Goal: Transaction & Acquisition: Purchase product/service

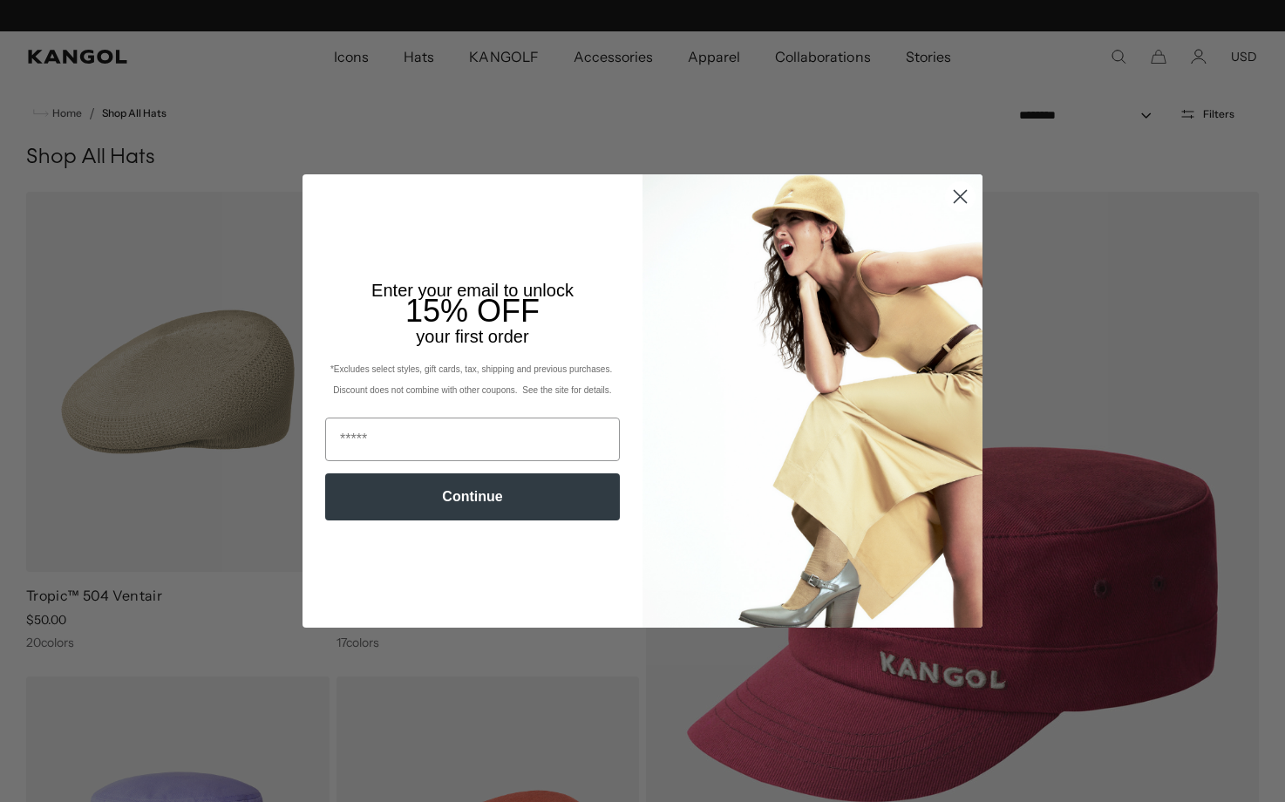
scroll to position [0, 359]
click at [952, 193] on icon "Close dialog" at bounding box center [960, 196] width 31 height 31
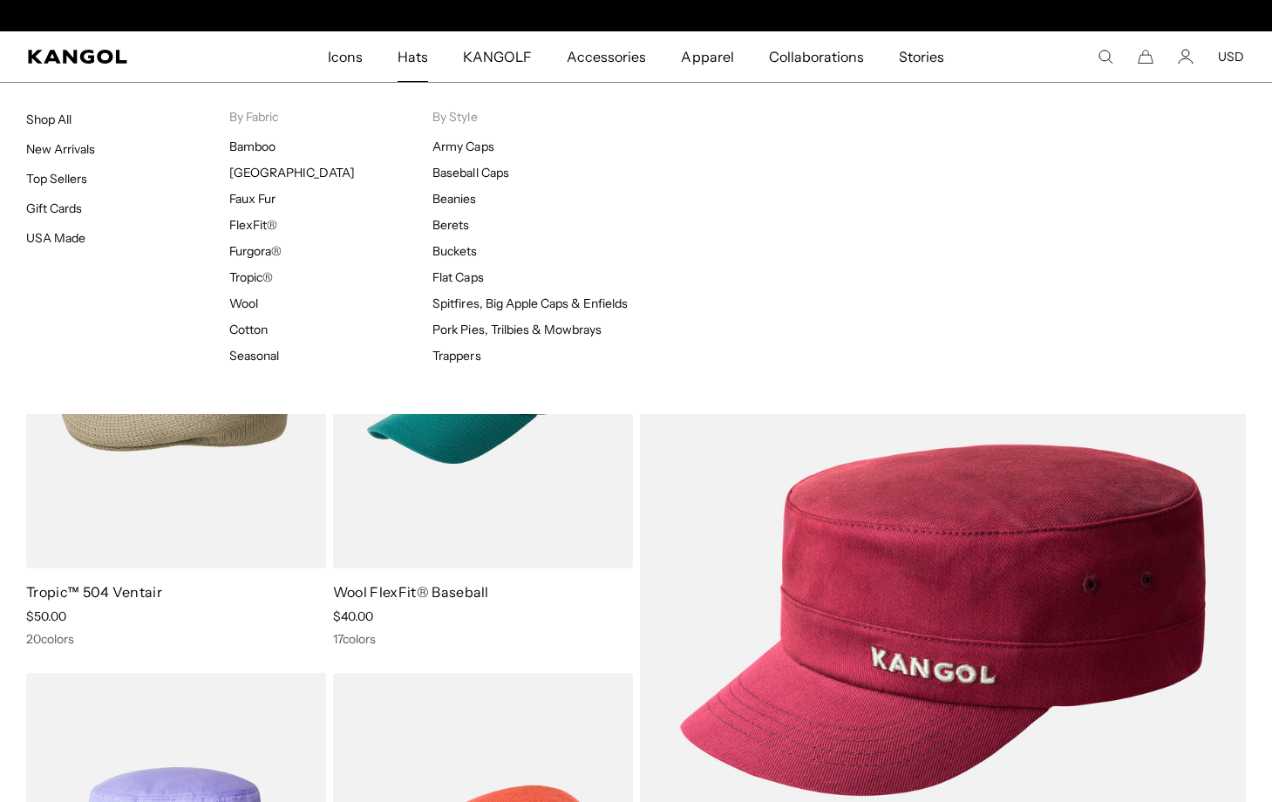
scroll to position [0, 0]
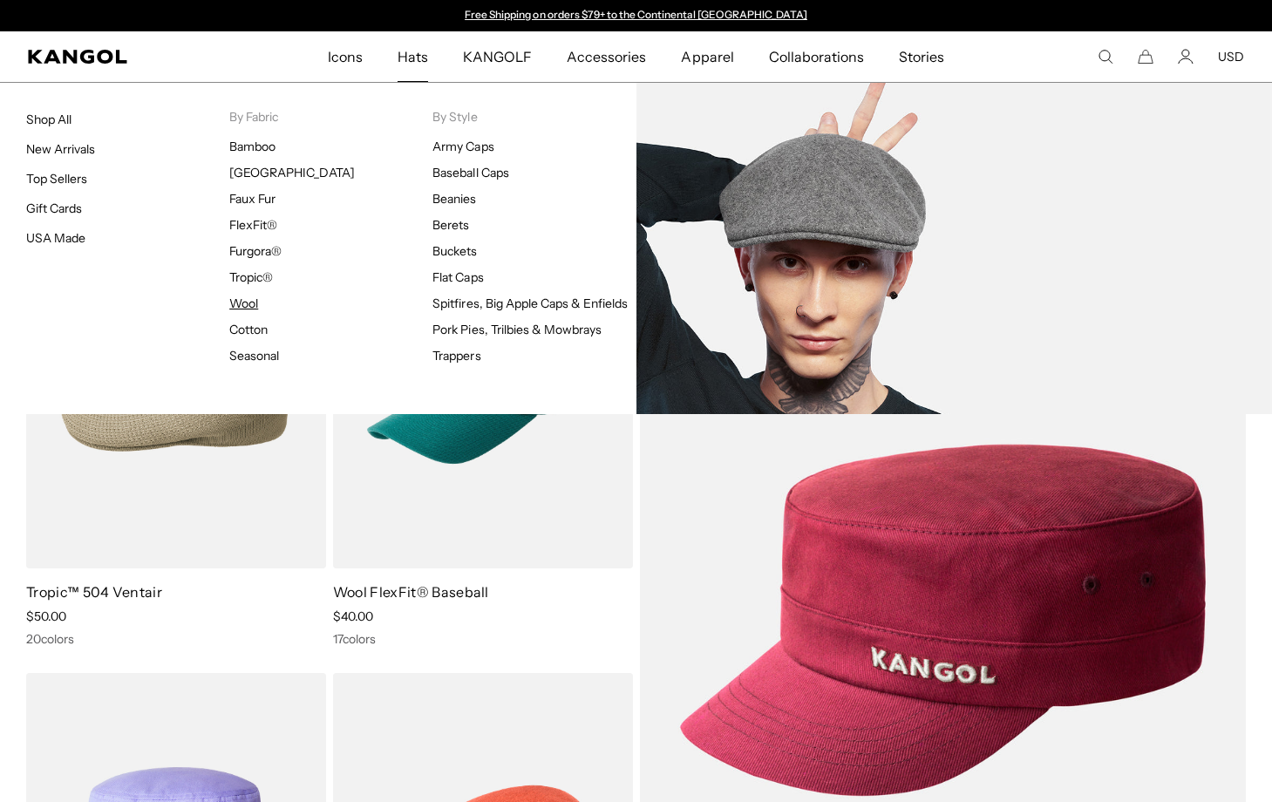
click at [250, 302] on link "Wool" at bounding box center [243, 303] width 29 height 16
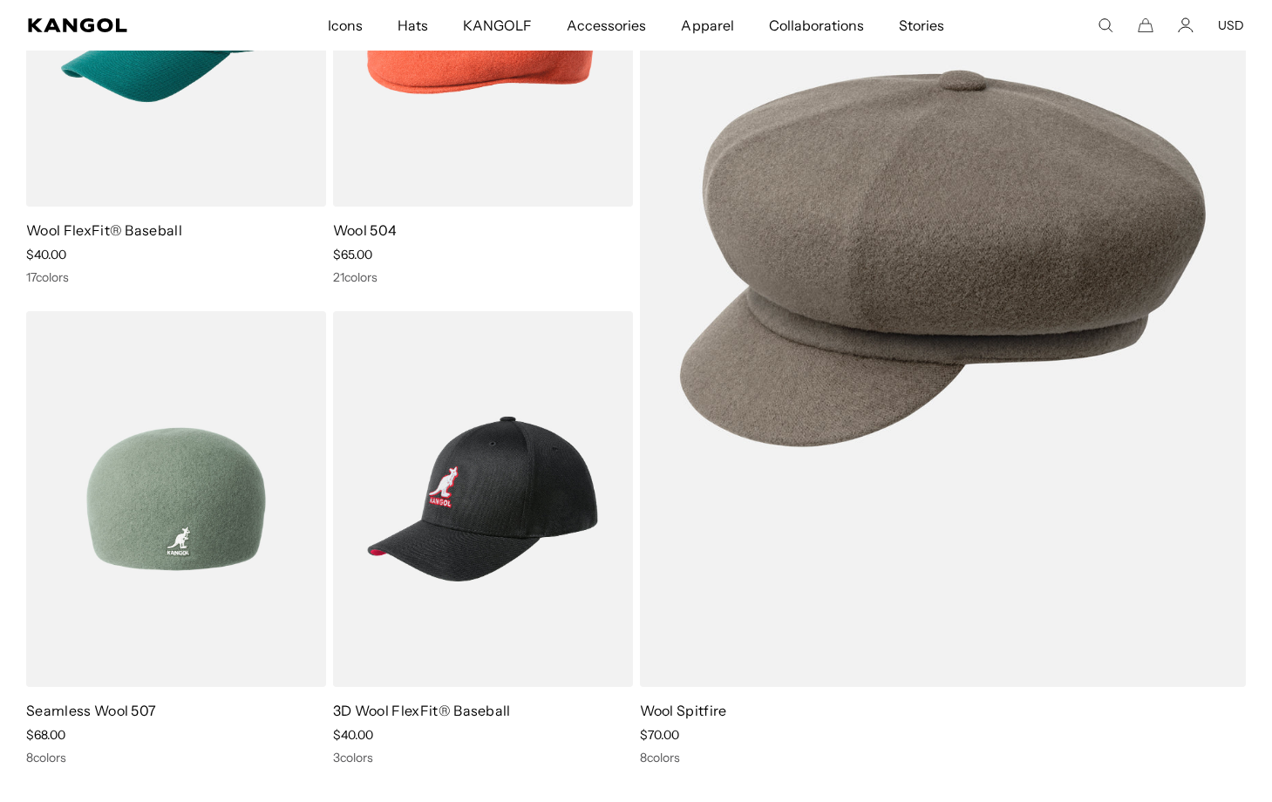
click at [230, 469] on img at bounding box center [176, 499] width 300 height 377
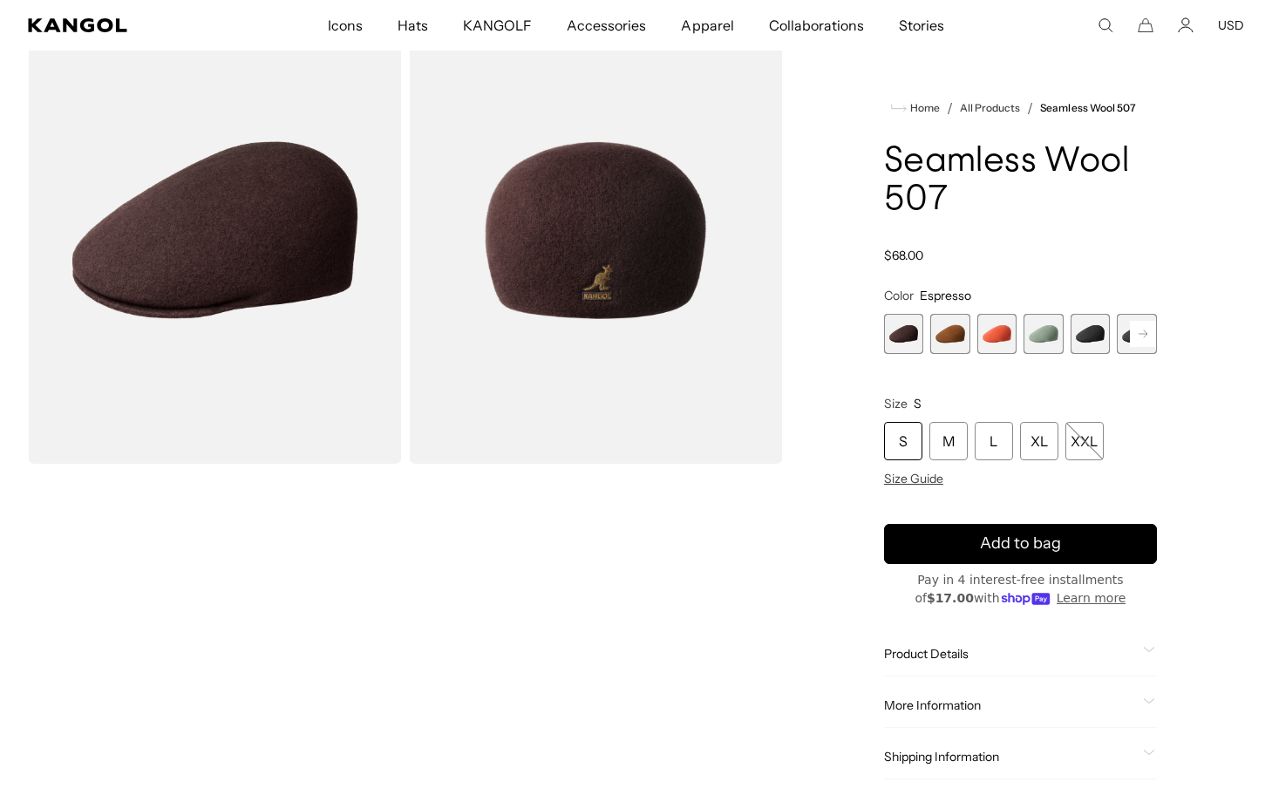
click at [1096, 336] on span "5 of 9" at bounding box center [1090, 334] width 40 height 40
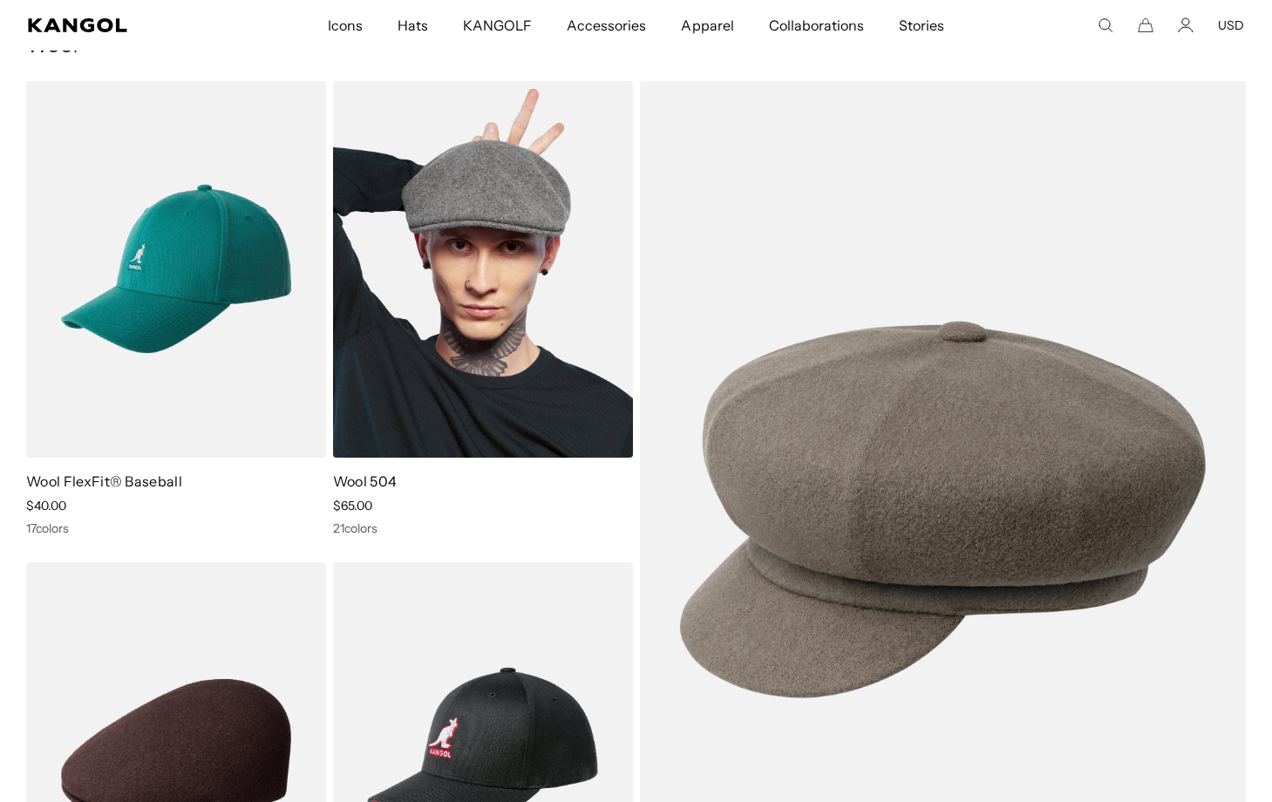
scroll to position [100, 0]
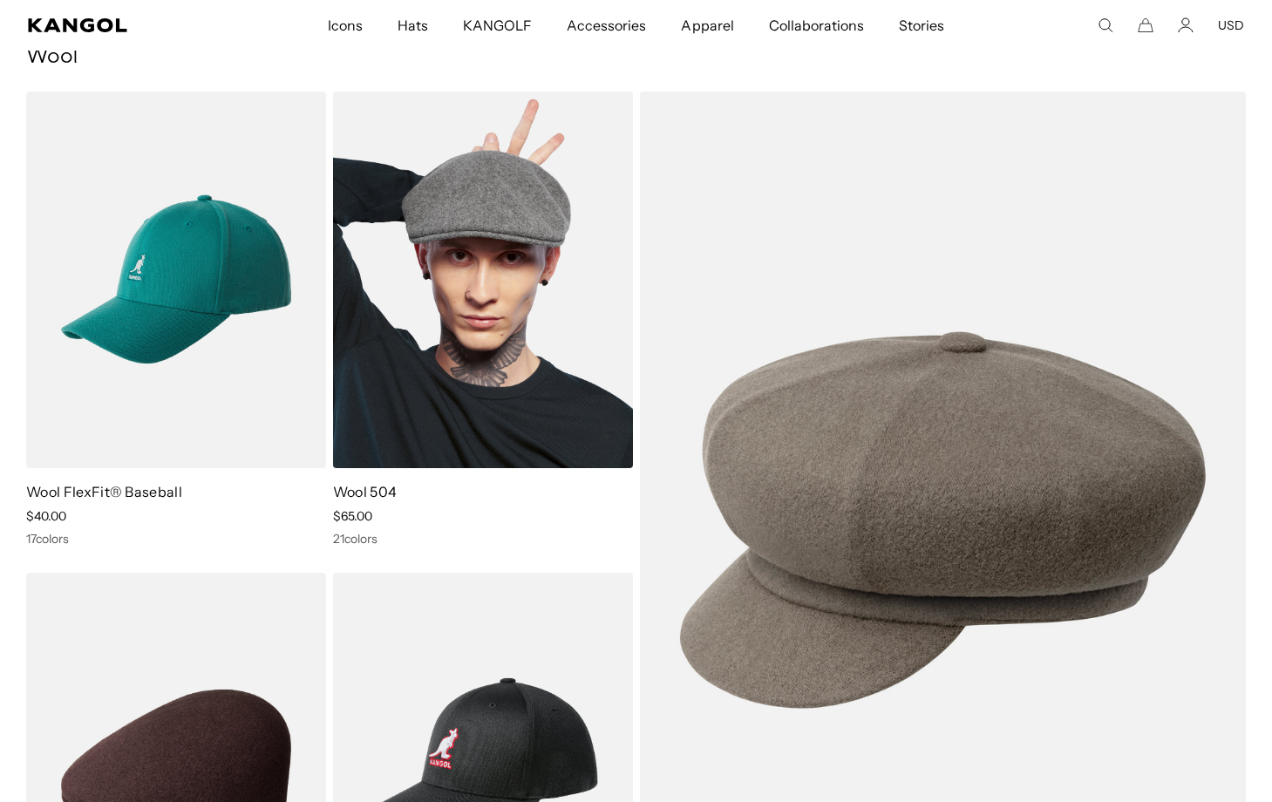
click at [503, 339] on img at bounding box center [483, 280] width 300 height 377
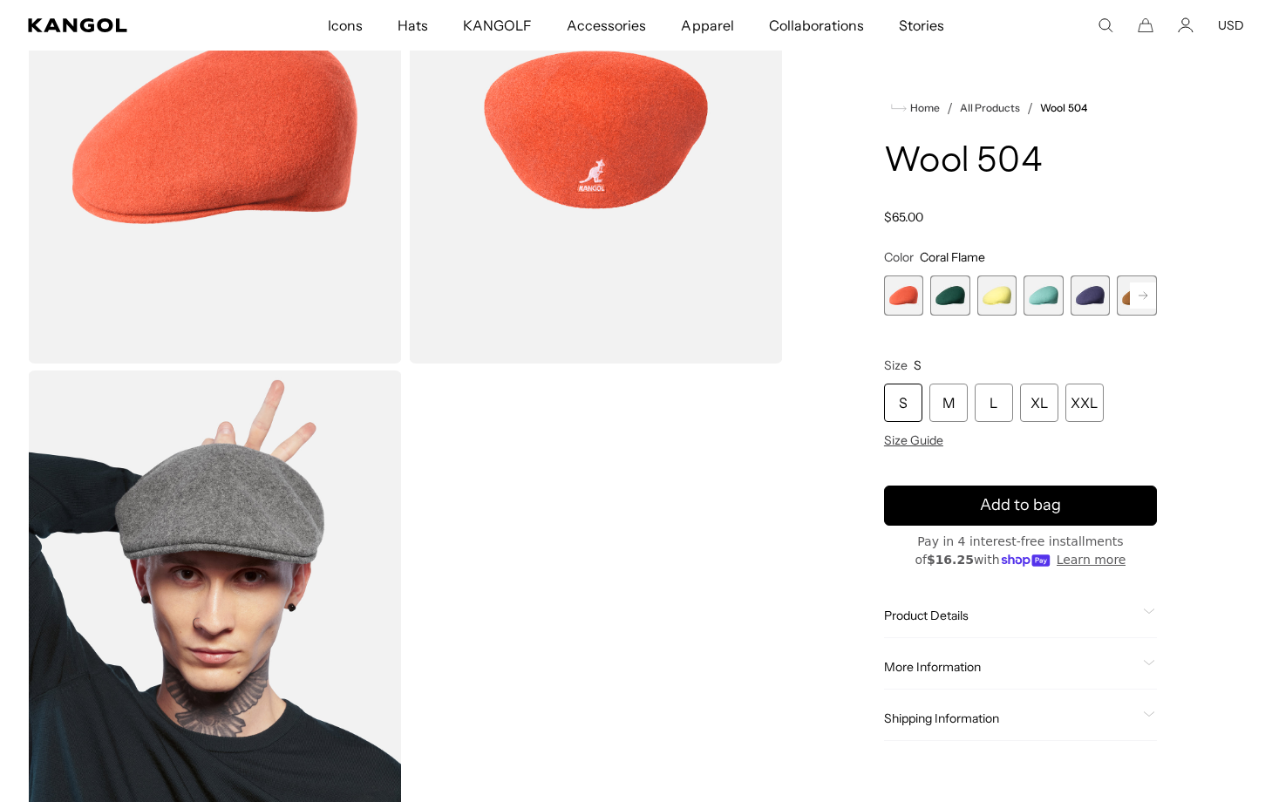
scroll to position [190, 0]
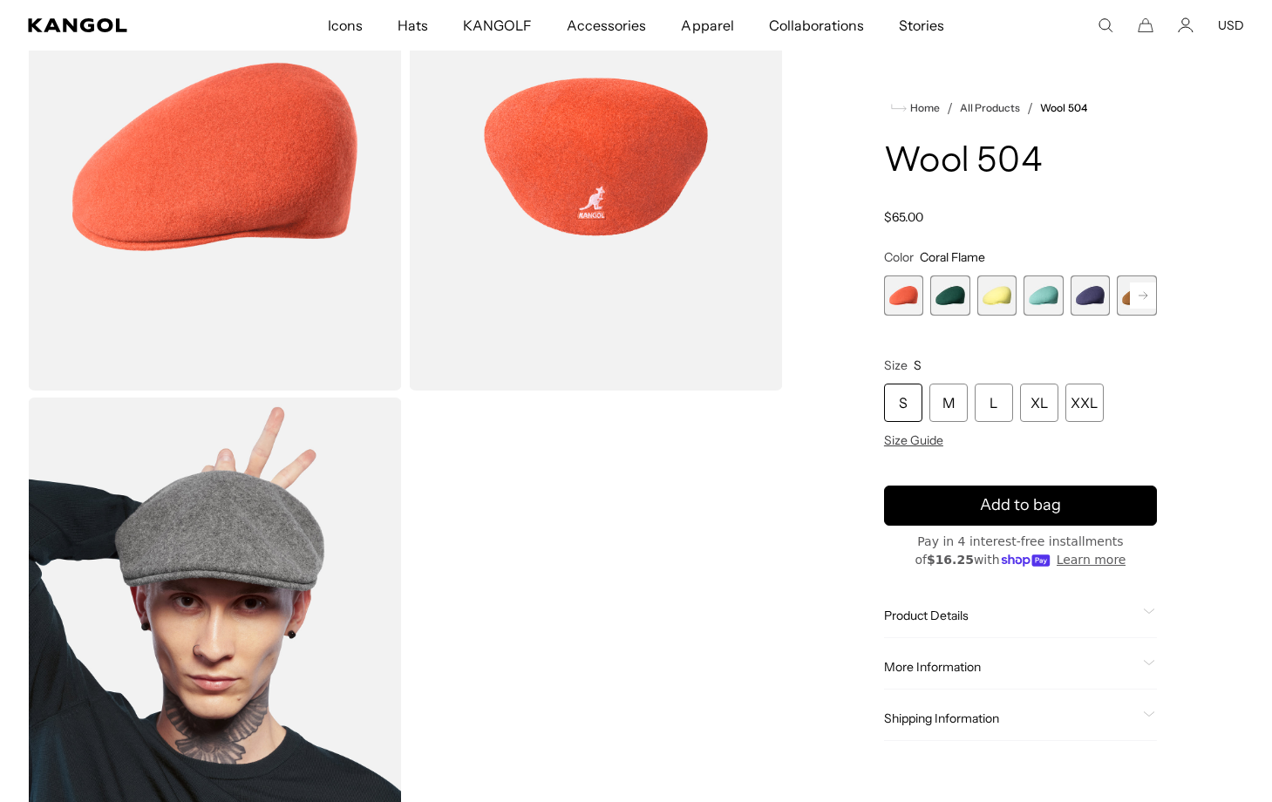
click at [1086, 300] on span "5 of 21" at bounding box center [1090, 295] width 40 height 40
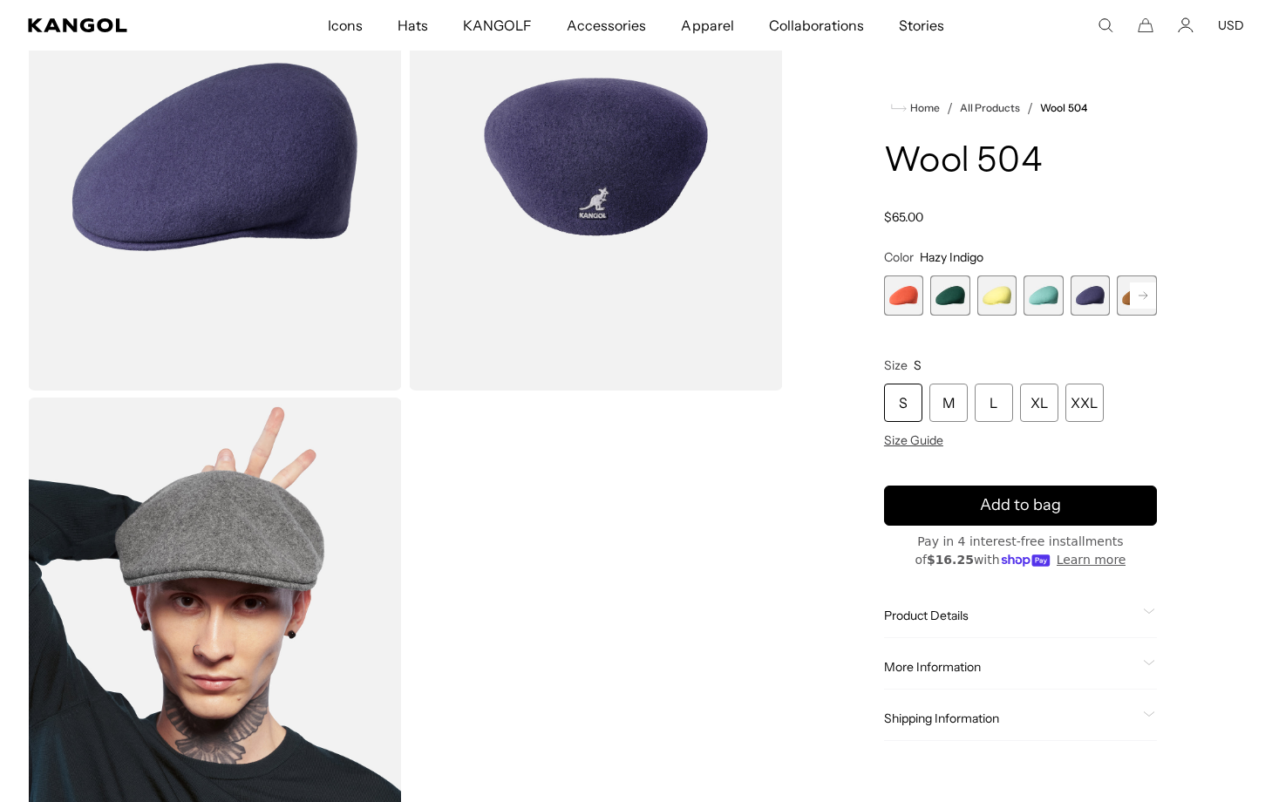
scroll to position [0, 359]
click at [1150, 292] on rect at bounding box center [1143, 295] width 26 height 26
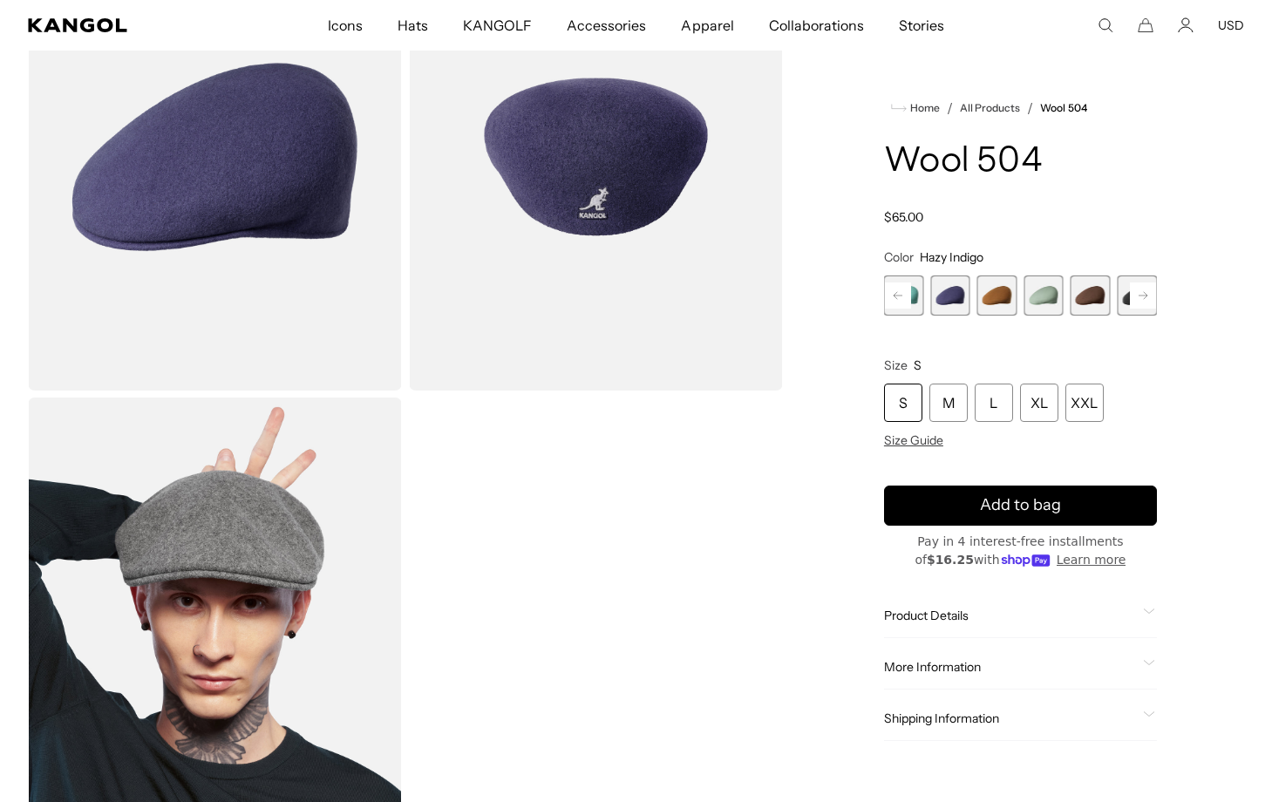
click at [1150, 292] on rect at bounding box center [1143, 295] width 26 height 26
click at [995, 294] on span "9 of 21" at bounding box center [997, 295] width 40 height 40
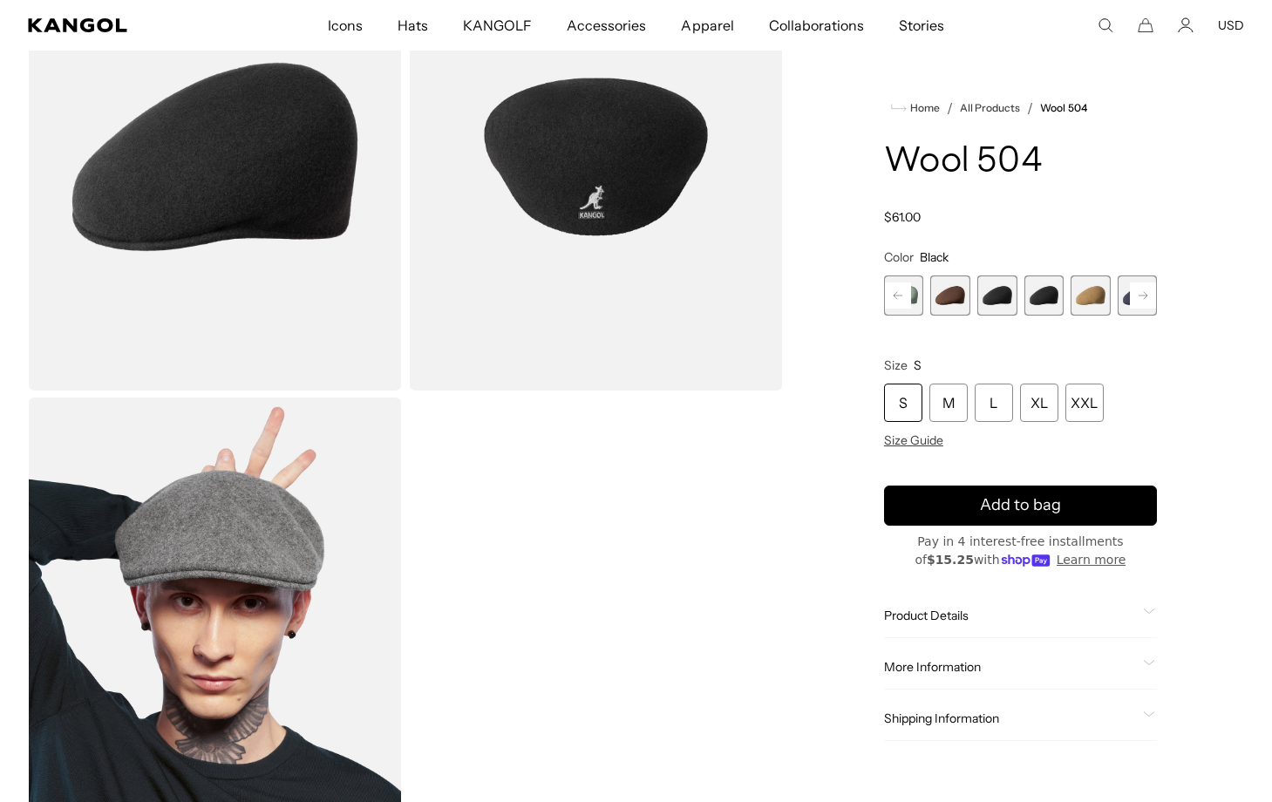
click at [1043, 297] on span "10 of 21" at bounding box center [1043, 295] width 40 height 40
click at [1039, 401] on div "XL" at bounding box center [1039, 403] width 38 height 38
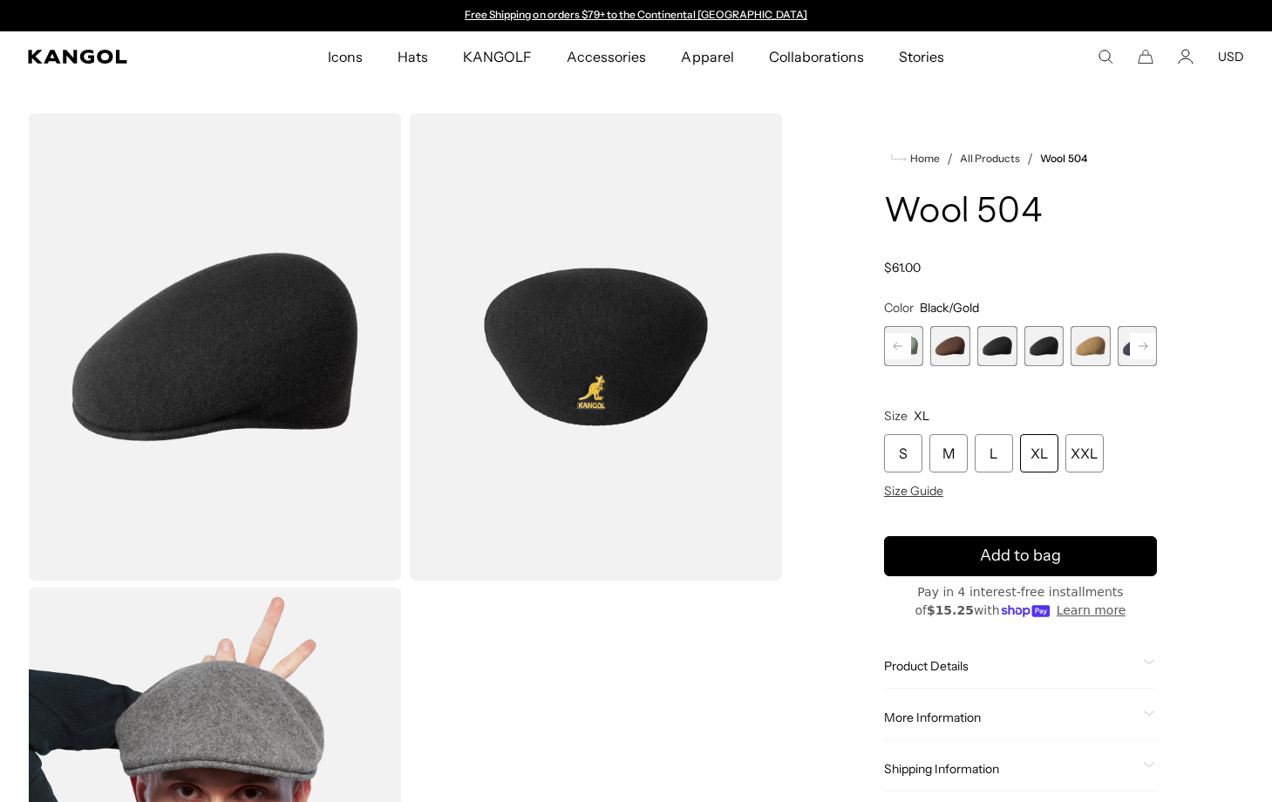
click at [593, 382] on img "Gallery Viewer" at bounding box center [596, 346] width 374 height 467
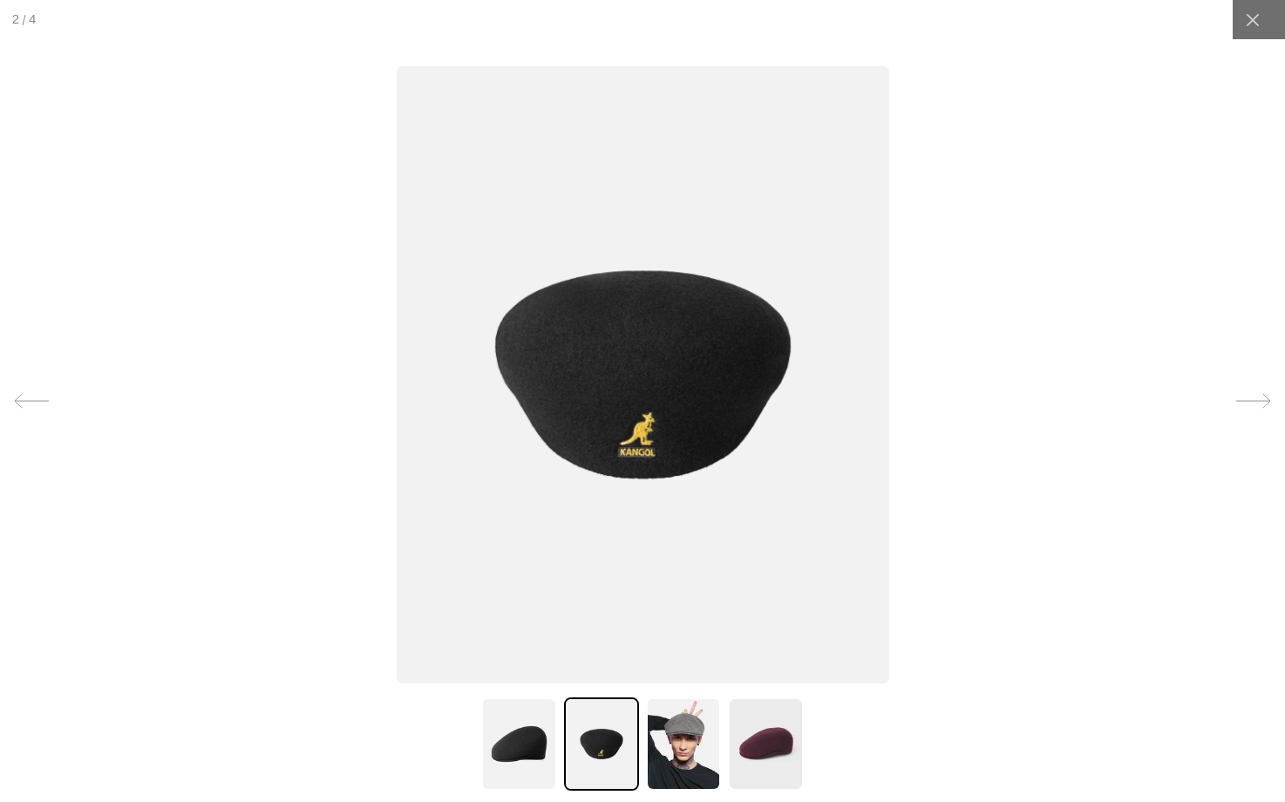
click at [511, 745] on img at bounding box center [518, 743] width 75 height 93
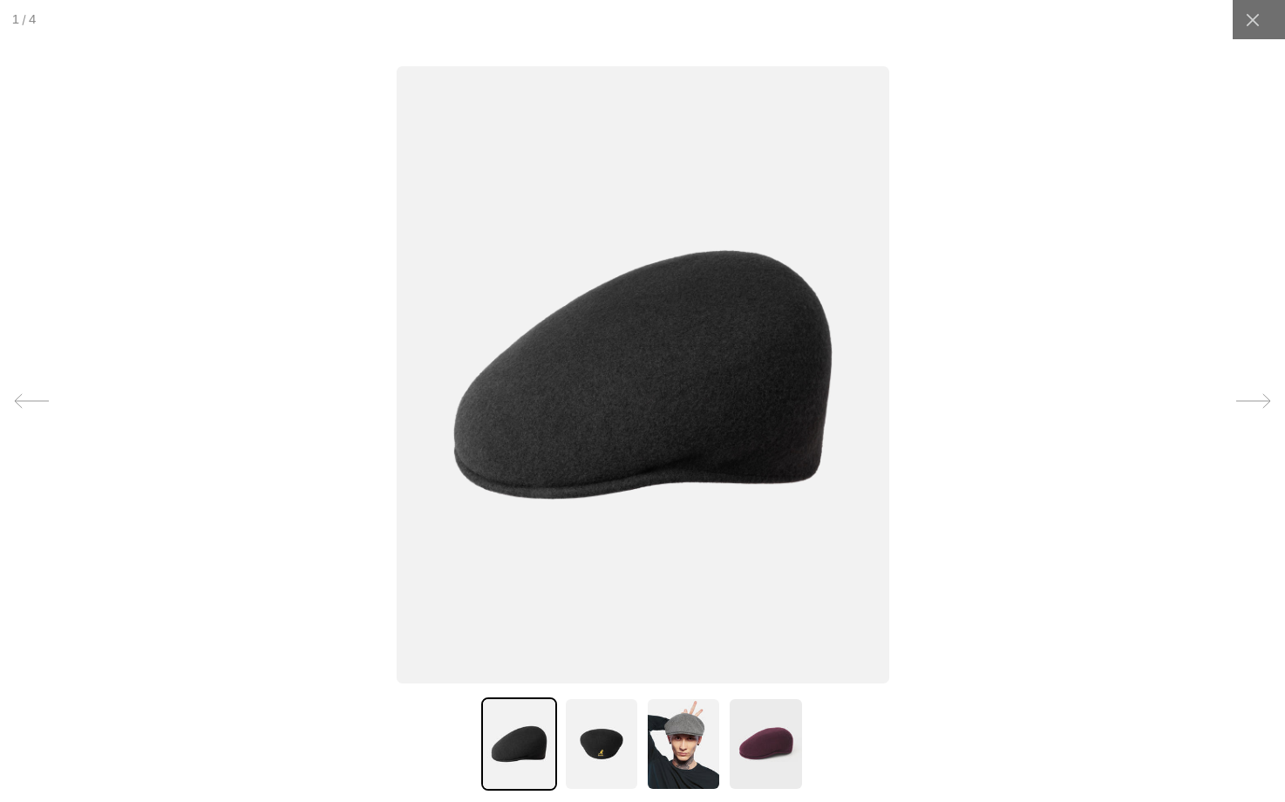
click at [590, 737] on img at bounding box center [601, 743] width 75 height 93
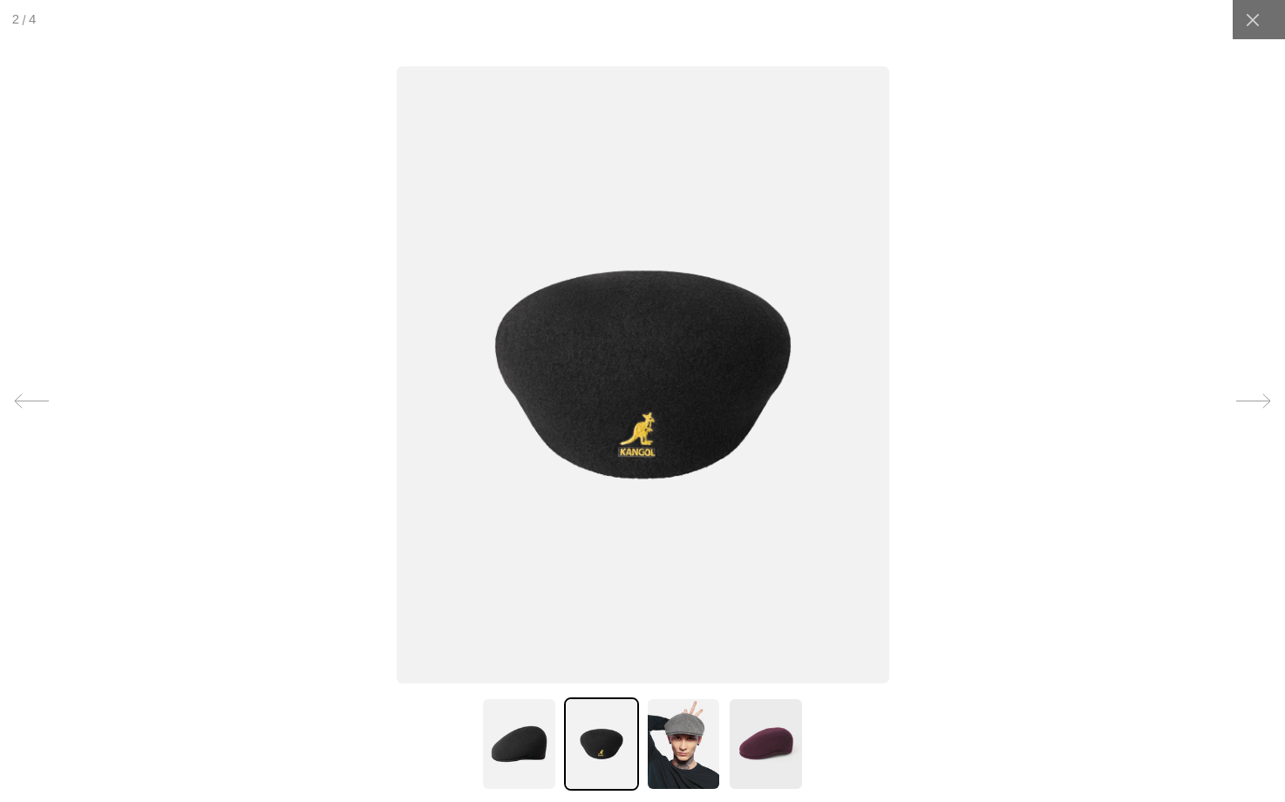
click at [669, 731] on img at bounding box center [683, 743] width 75 height 93
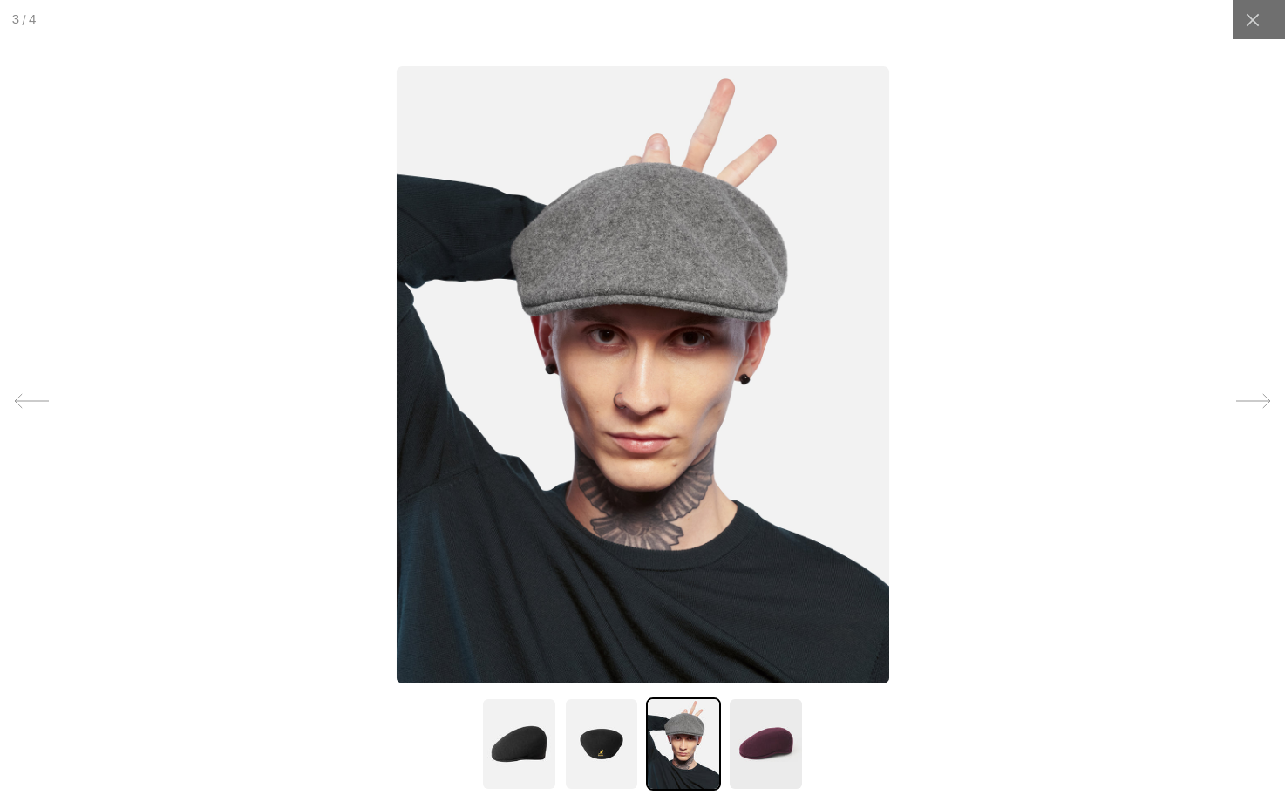
click at [775, 738] on img at bounding box center [765, 743] width 75 height 93
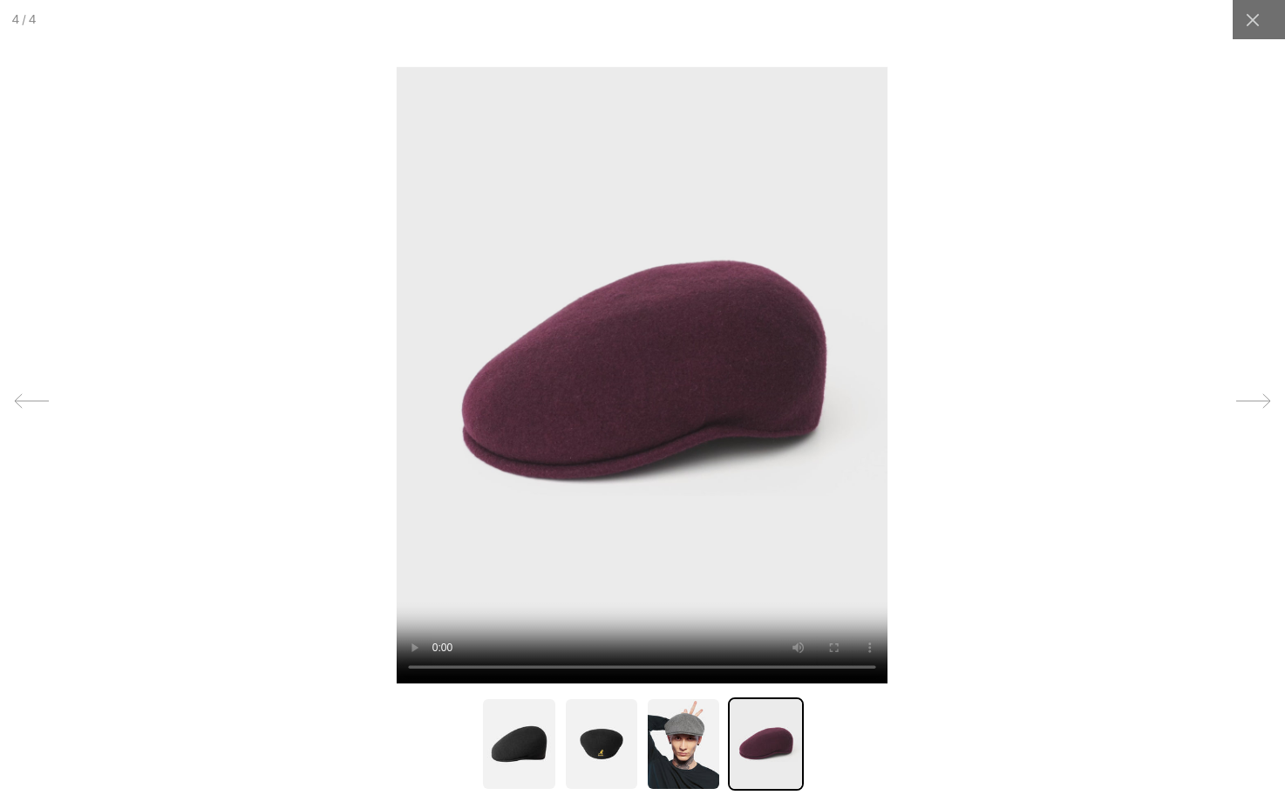
click at [602, 741] on img at bounding box center [601, 743] width 75 height 93
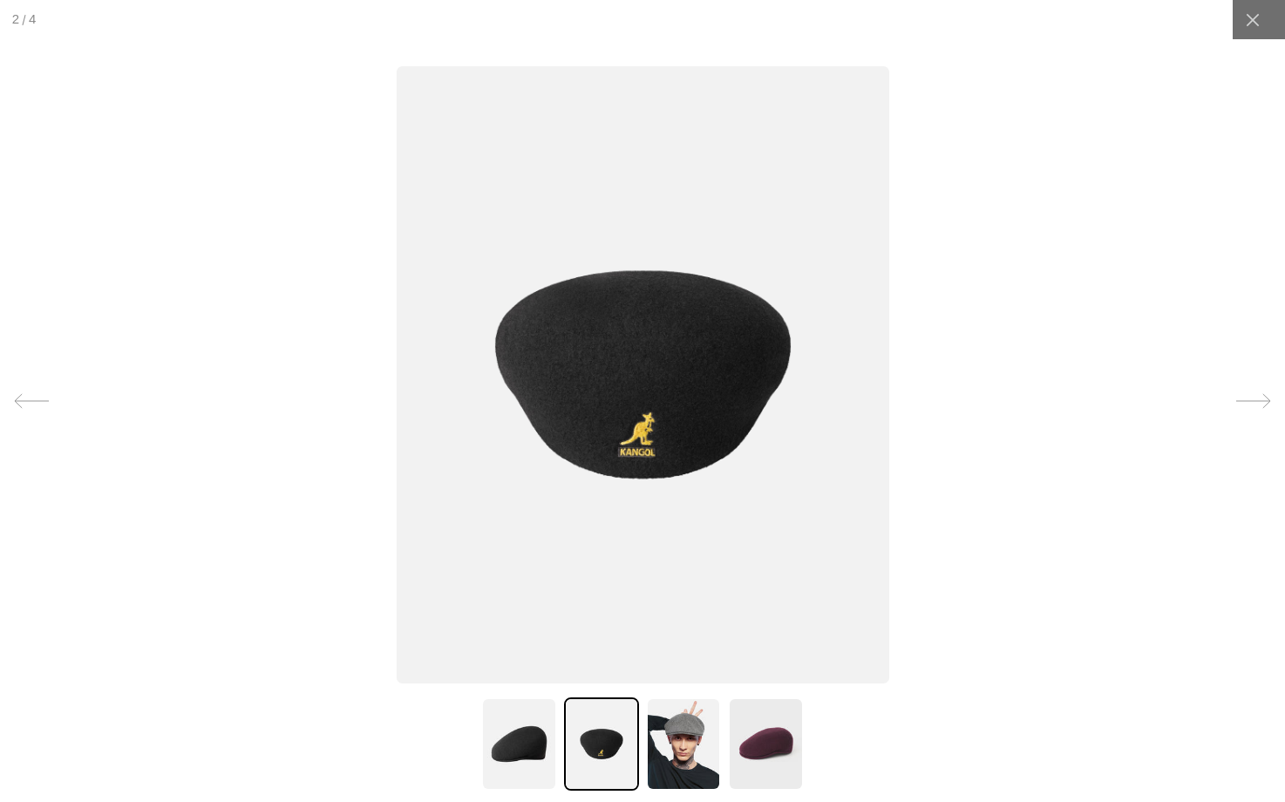
click at [1248, 399] on icon at bounding box center [1253, 401] width 35 height 35
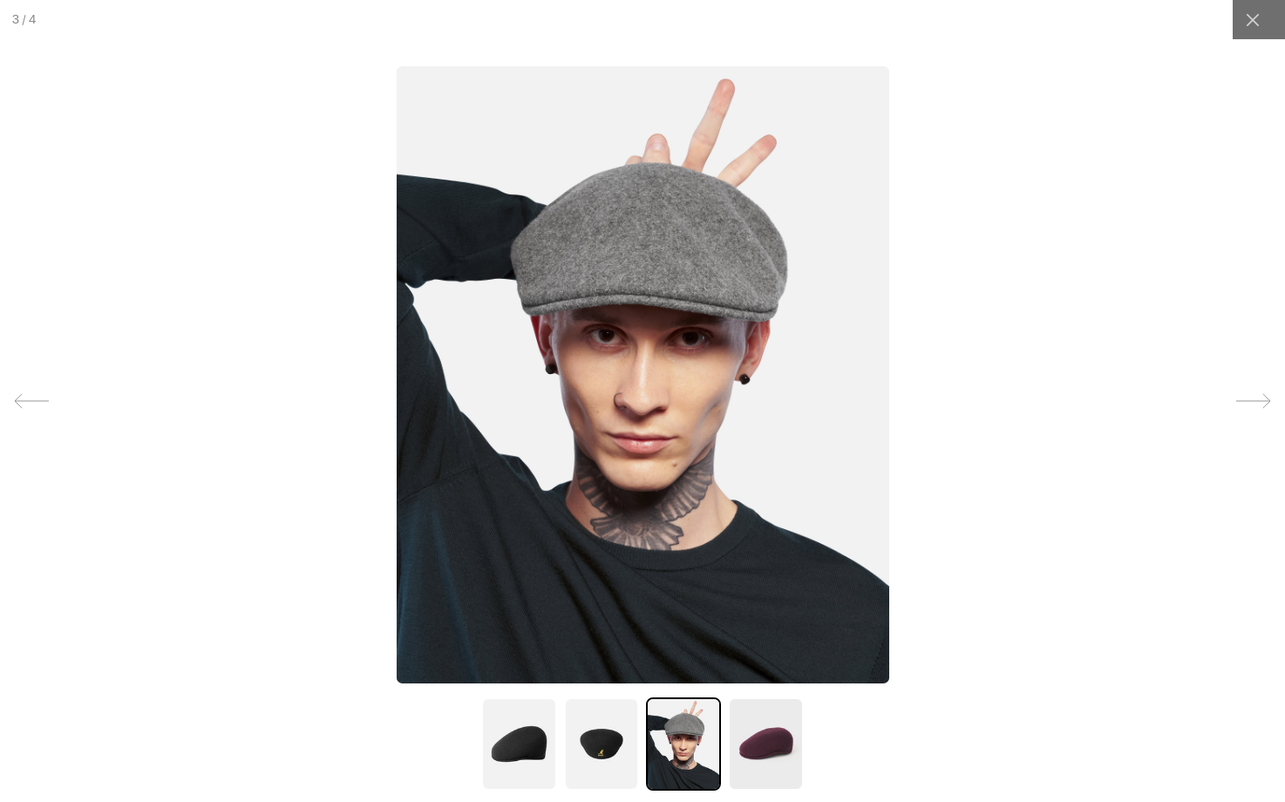
click at [1240, 399] on icon at bounding box center [1253, 401] width 35 height 35
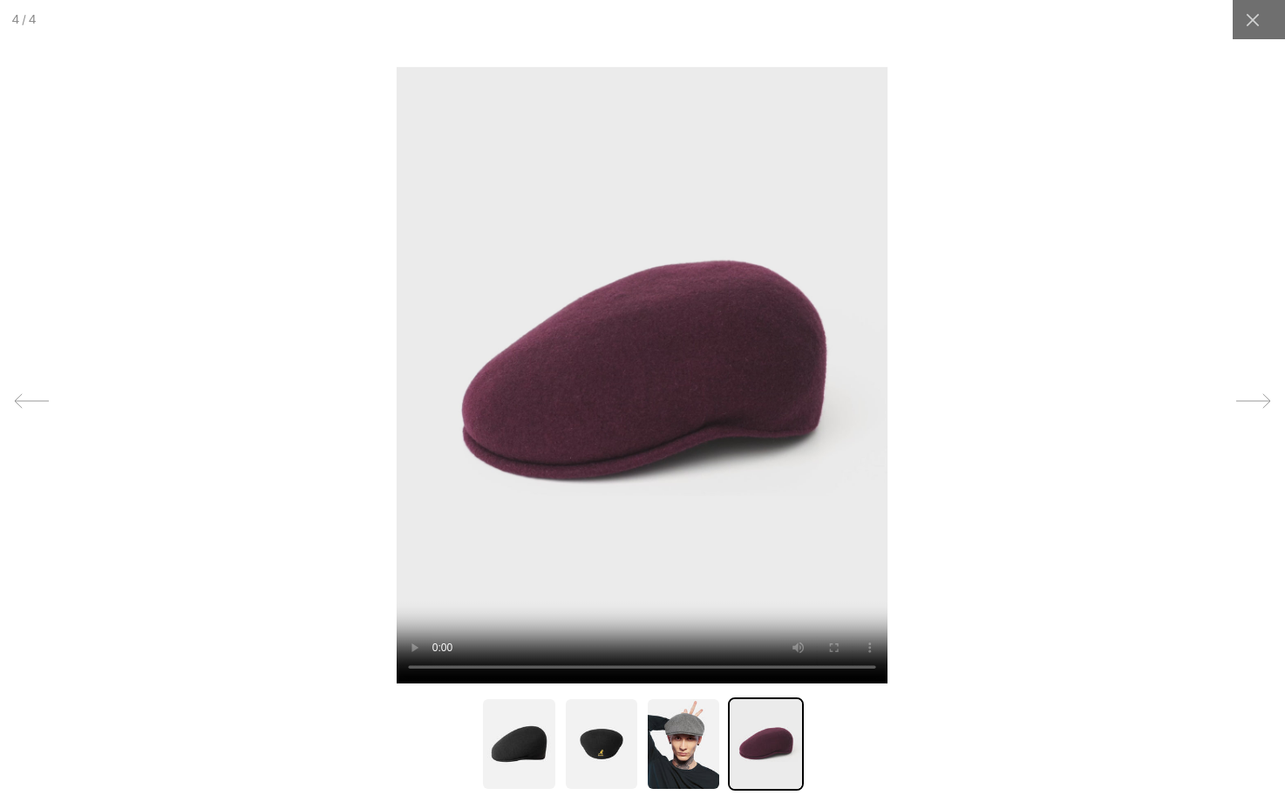
click at [1240, 399] on icon at bounding box center [1253, 401] width 35 height 35
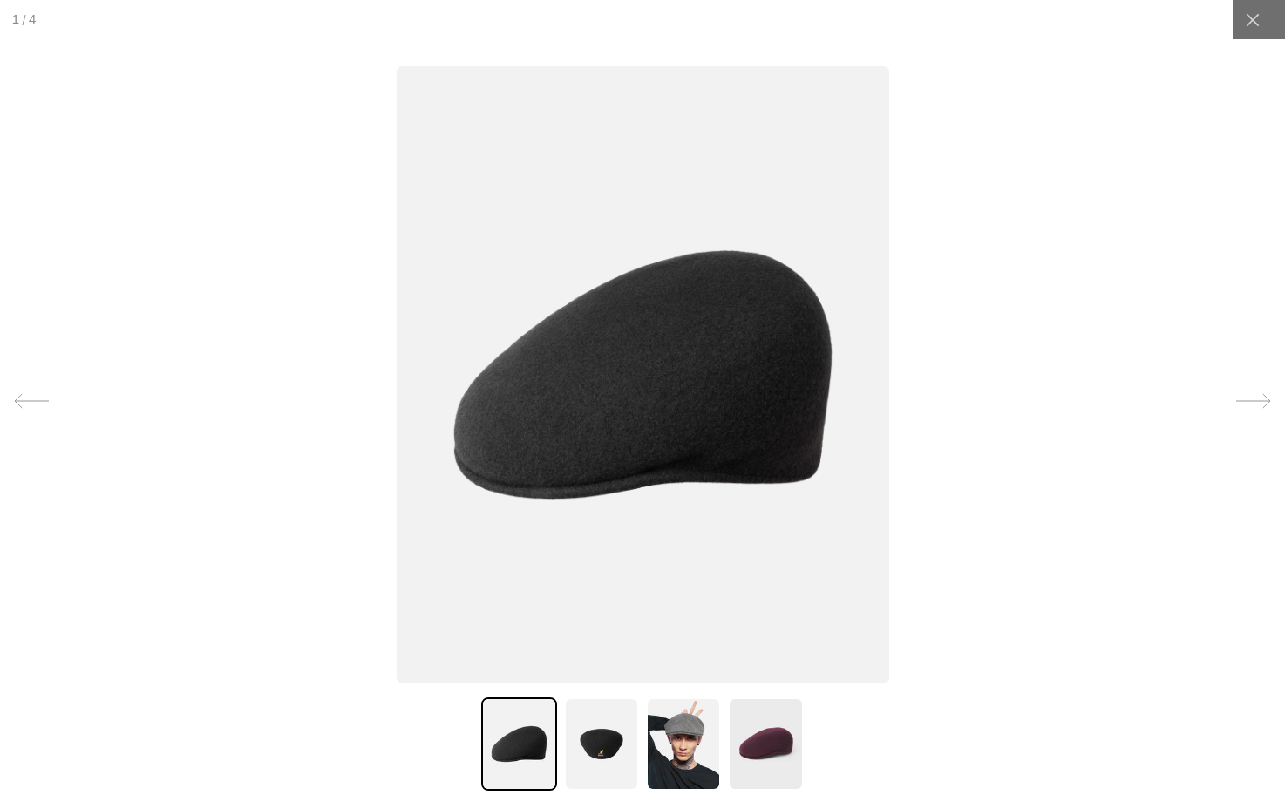
click at [1236, 397] on icon at bounding box center [1253, 401] width 35 height 35
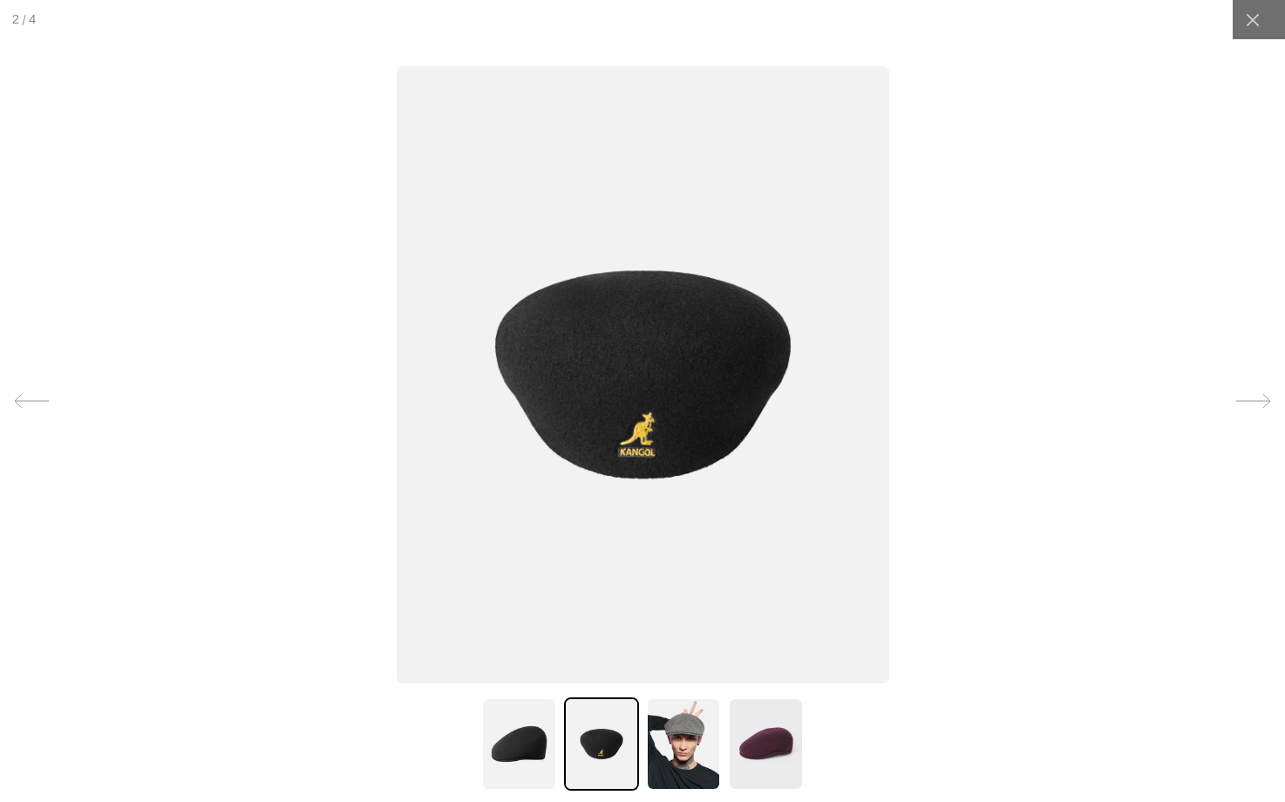
click at [1236, 397] on icon at bounding box center [1253, 401] width 35 height 35
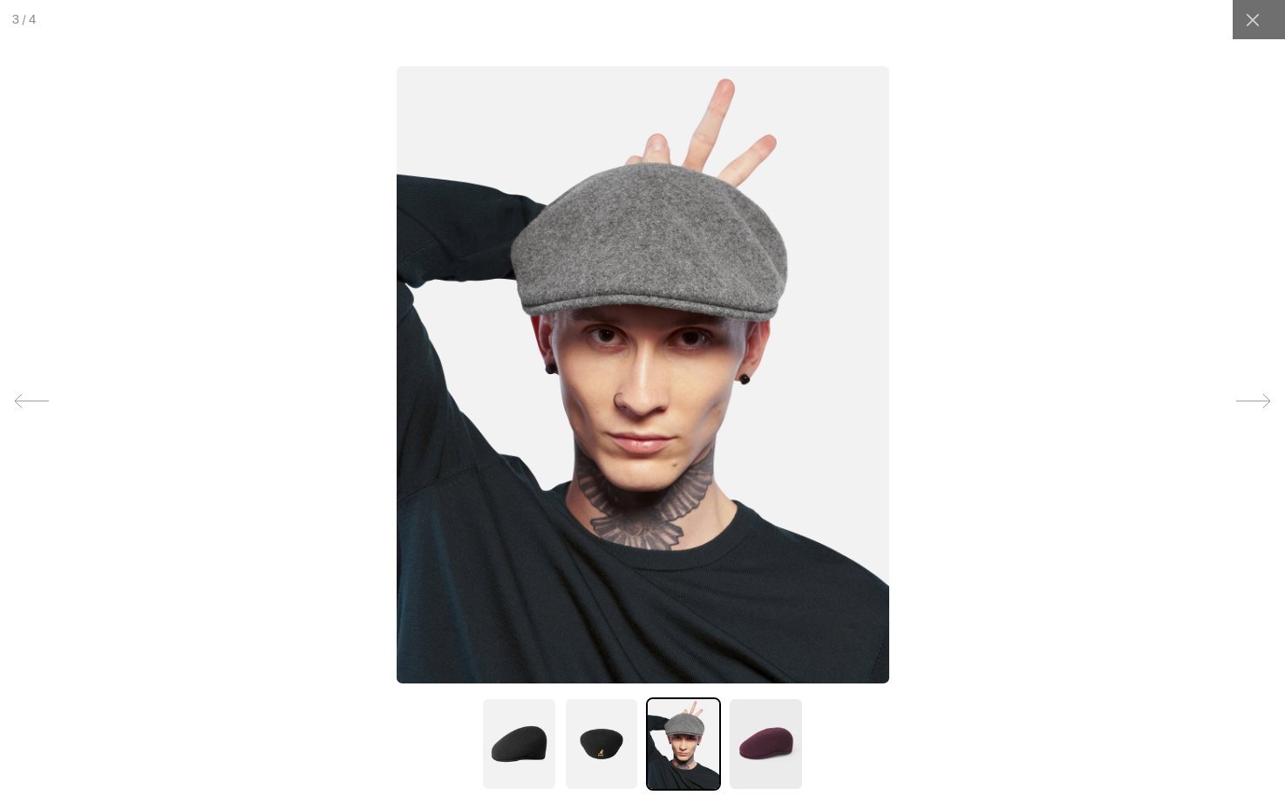
click at [1236, 397] on icon at bounding box center [1253, 401] width 35 height 35
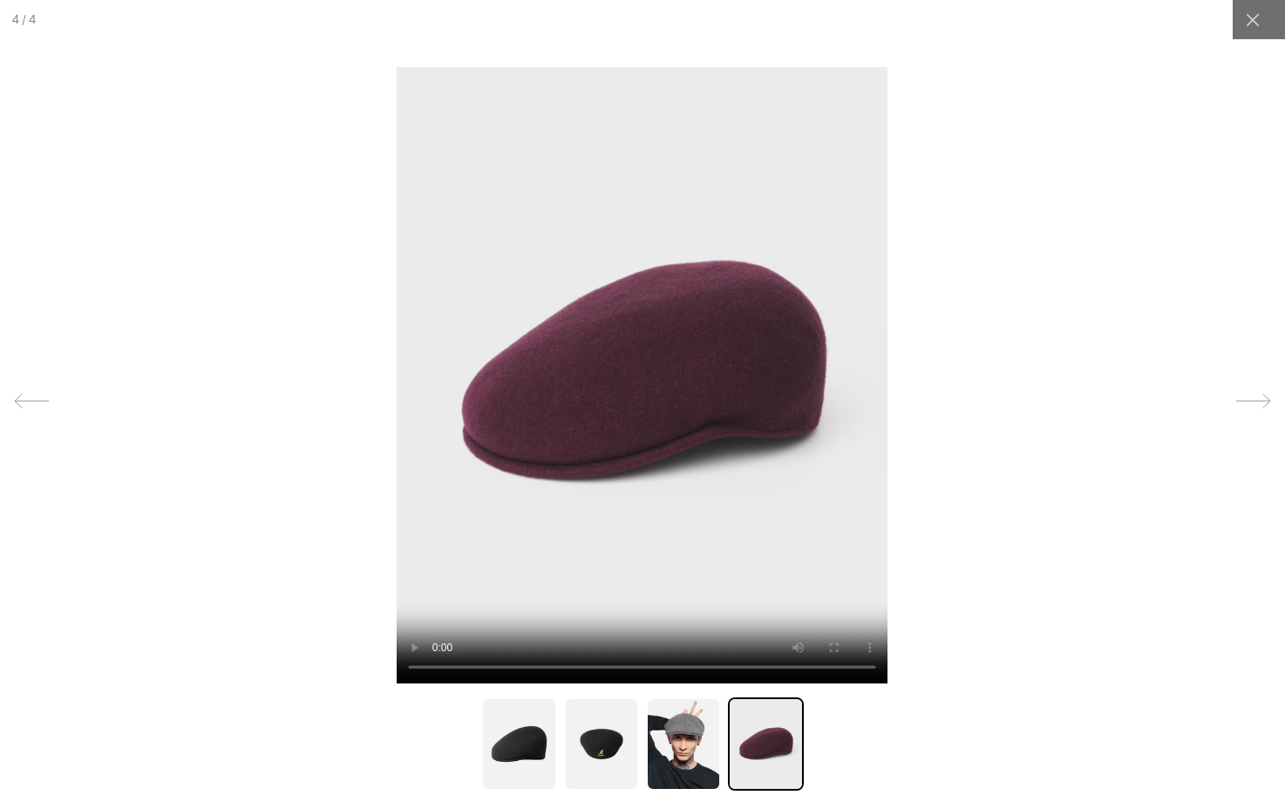
click at [1236, 397] on icon at bounding box center [1253, 401] width 35 height 35
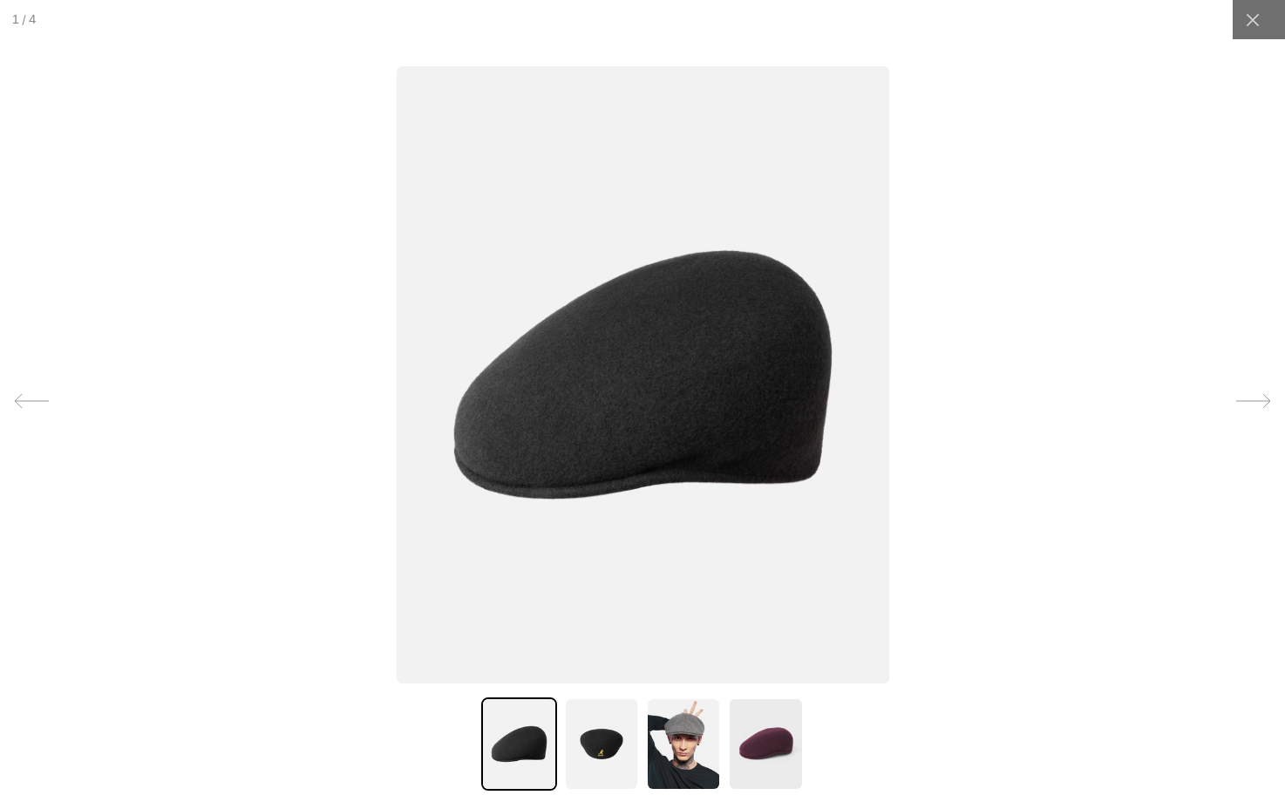
click at [1236, 397] on icon at bounding box center [1253, 401] width 35 height 35
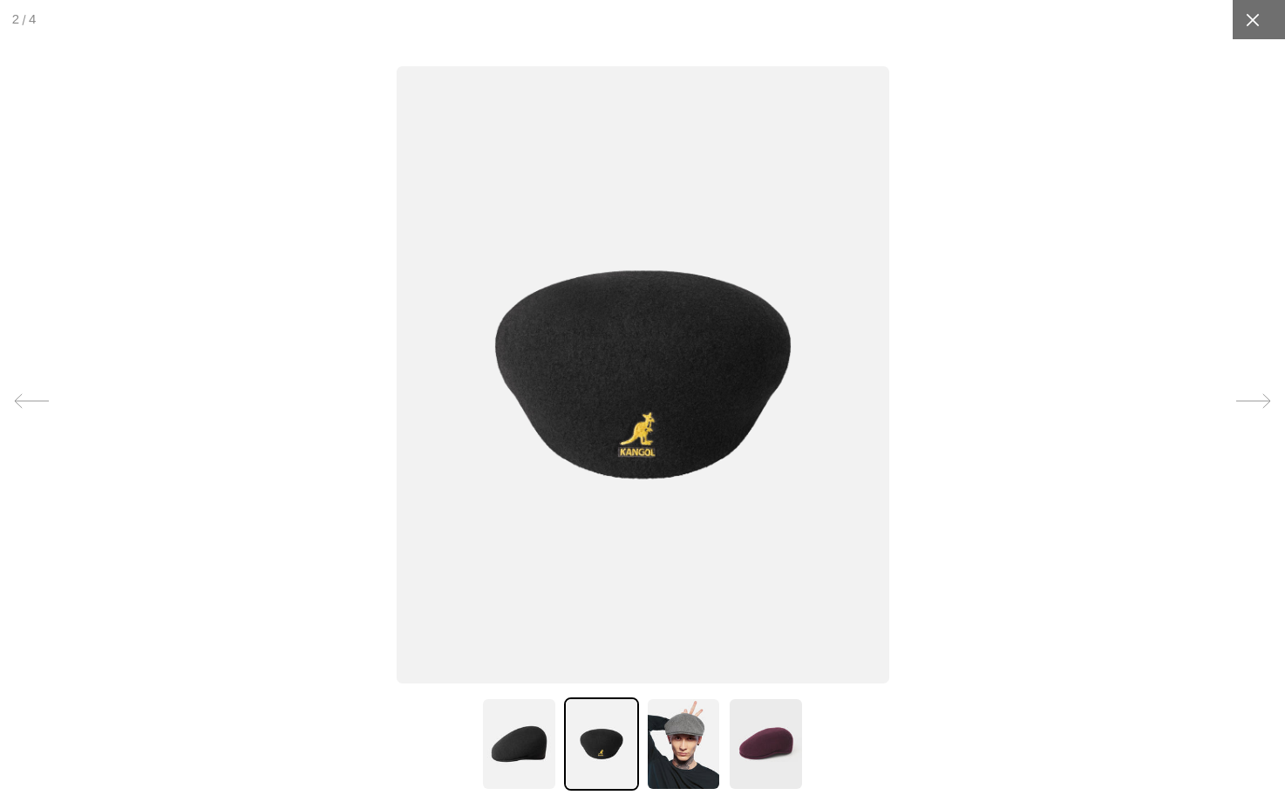
click at [1246, 24] on icon at bounding box center [1252, 19] width 13 height 13
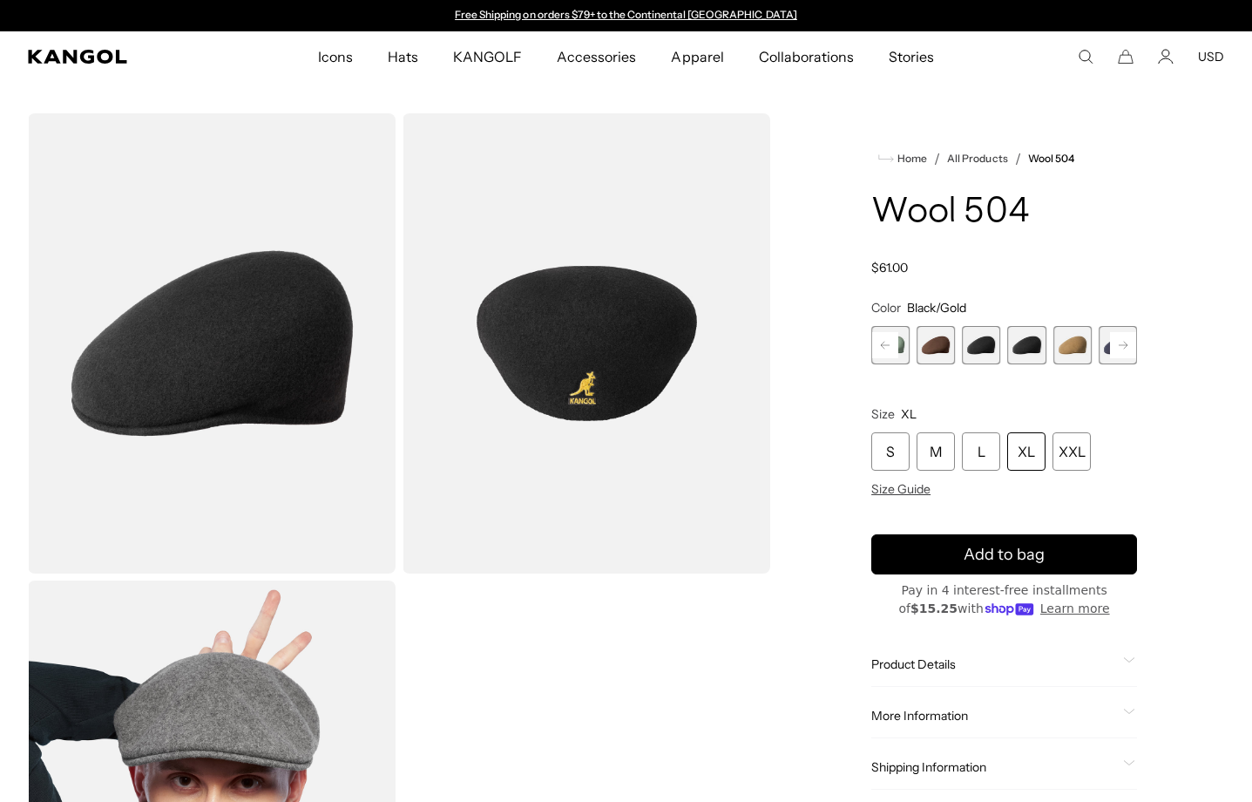
click at [1128, 344] on rect at bounding box center [1123, 345] width 26 height 26
click at [1069, 351] on span "12 of 21" at bounding box center [1073, 345] width 38 height 38
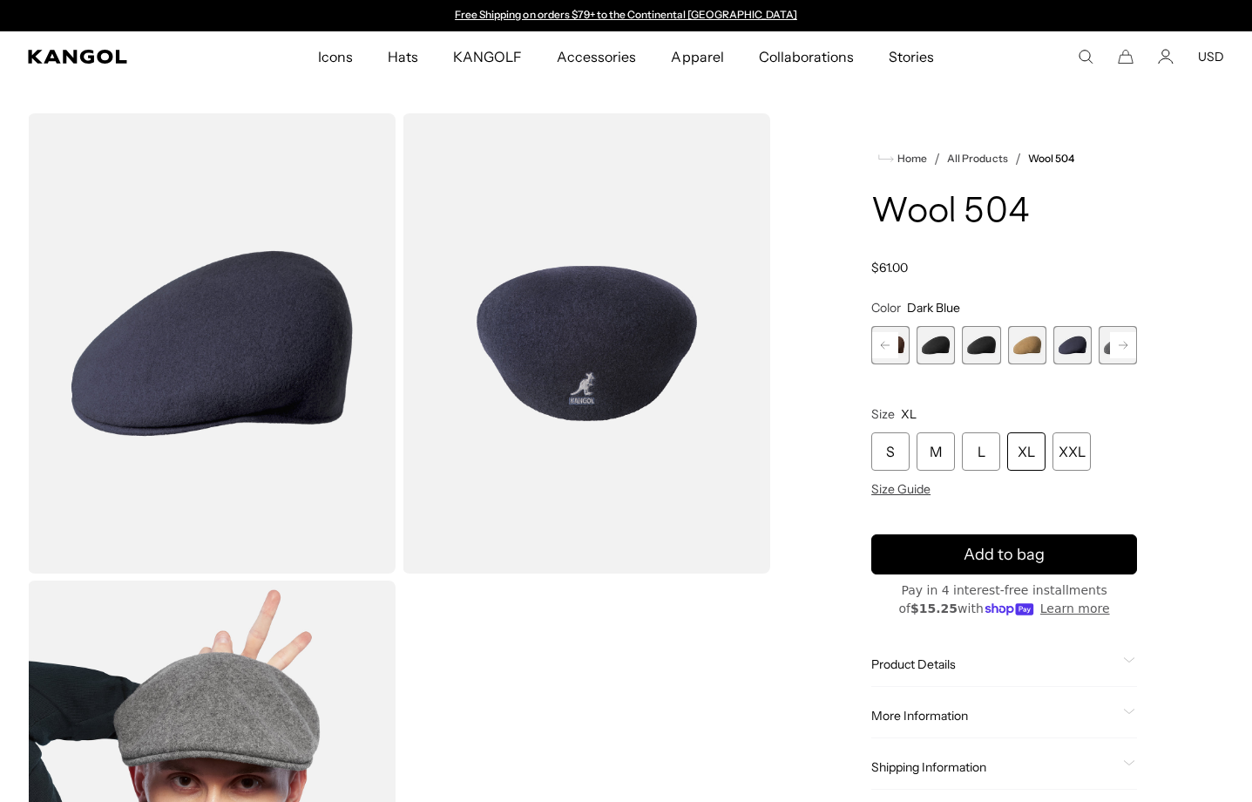
click at [1130, 341] on rect at bounding box center [1123, 345] width 26 height 26
click at [1081, 347] on span "13 of 21" at bounding box center [1073, 345] width 38 height 38
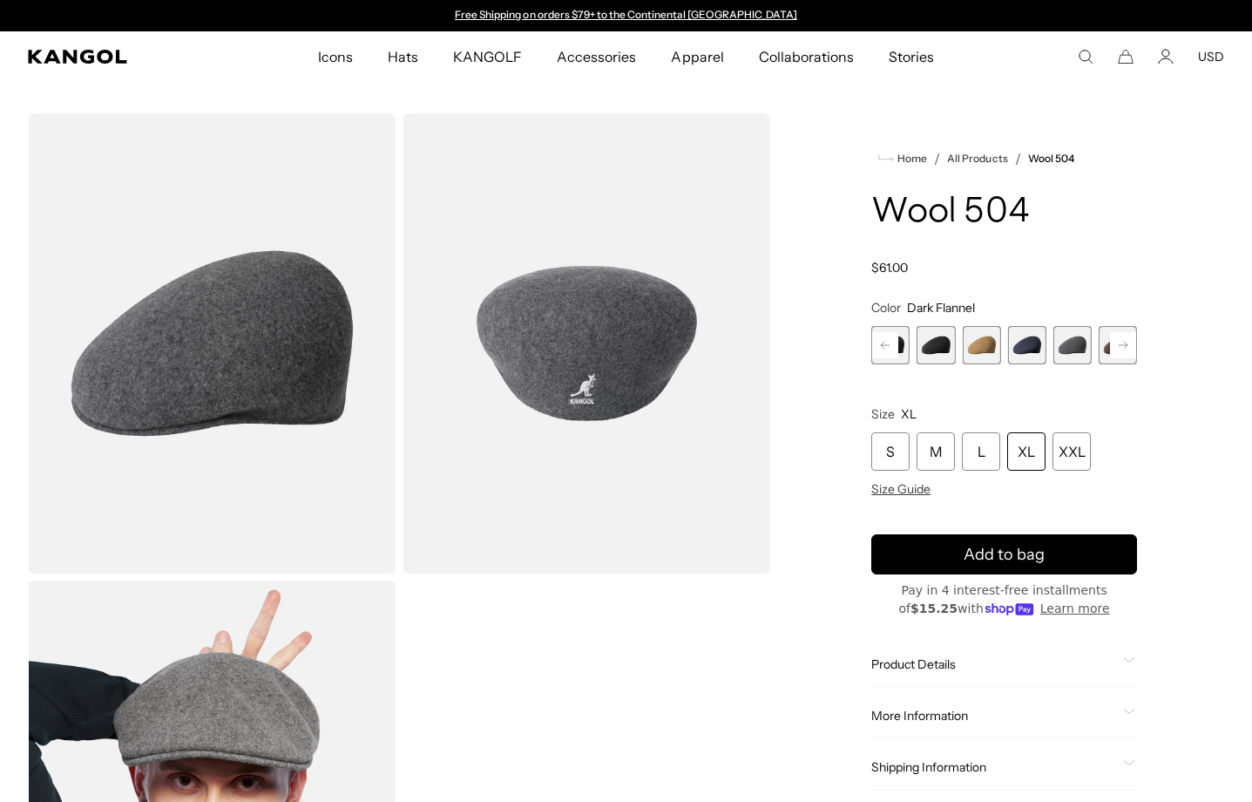
click at [1123, 345] on icon at bounding box center [1123, 345] width 9 height 7
click at [1022, 345] on span "13 of 21" at bounding box center [1027, 345] width 38 height 38
click at [1082, 343] on span "14 of 21" at bounding box center [1073, 345] width 38 height 38
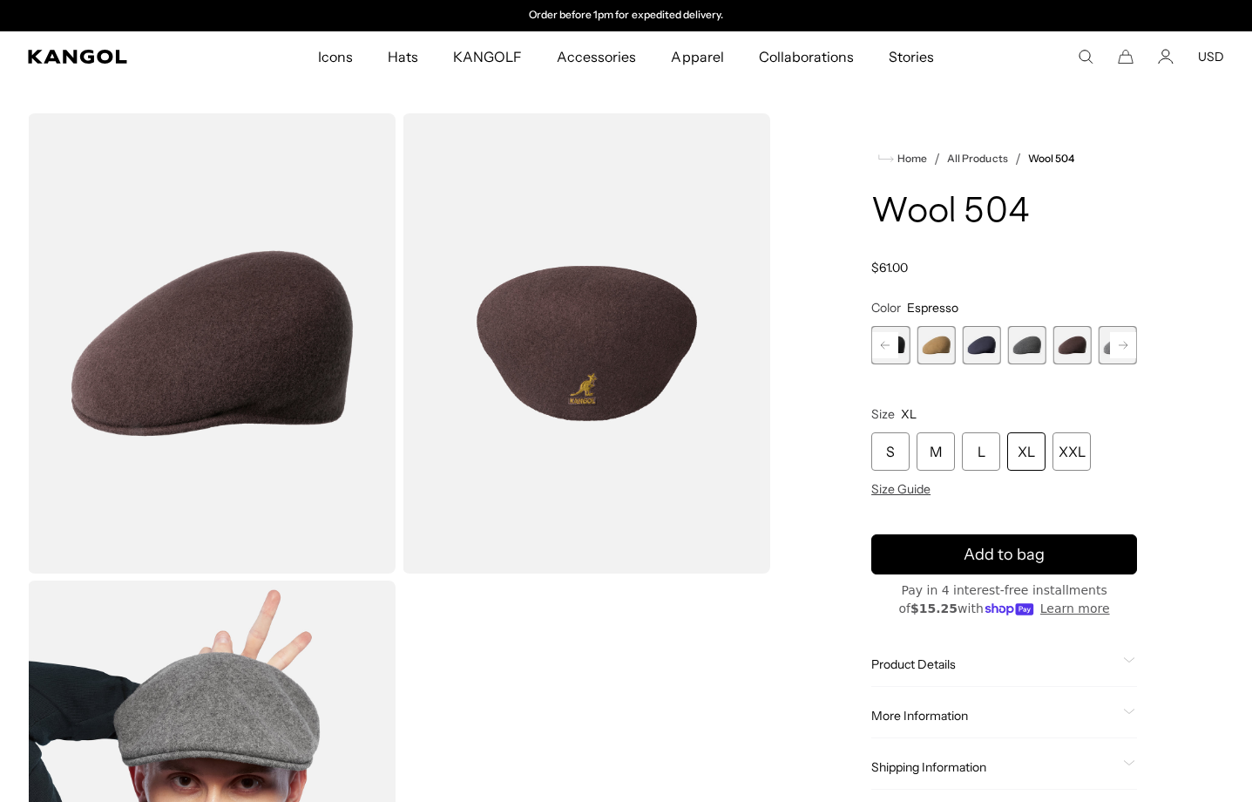
click at [1122, 348] on rect at bounding box center [1123, 345] width 26 height 26
click at [1077, 348] on span "15 of 21" at bounding box center [1073, 345] width 38 height 38
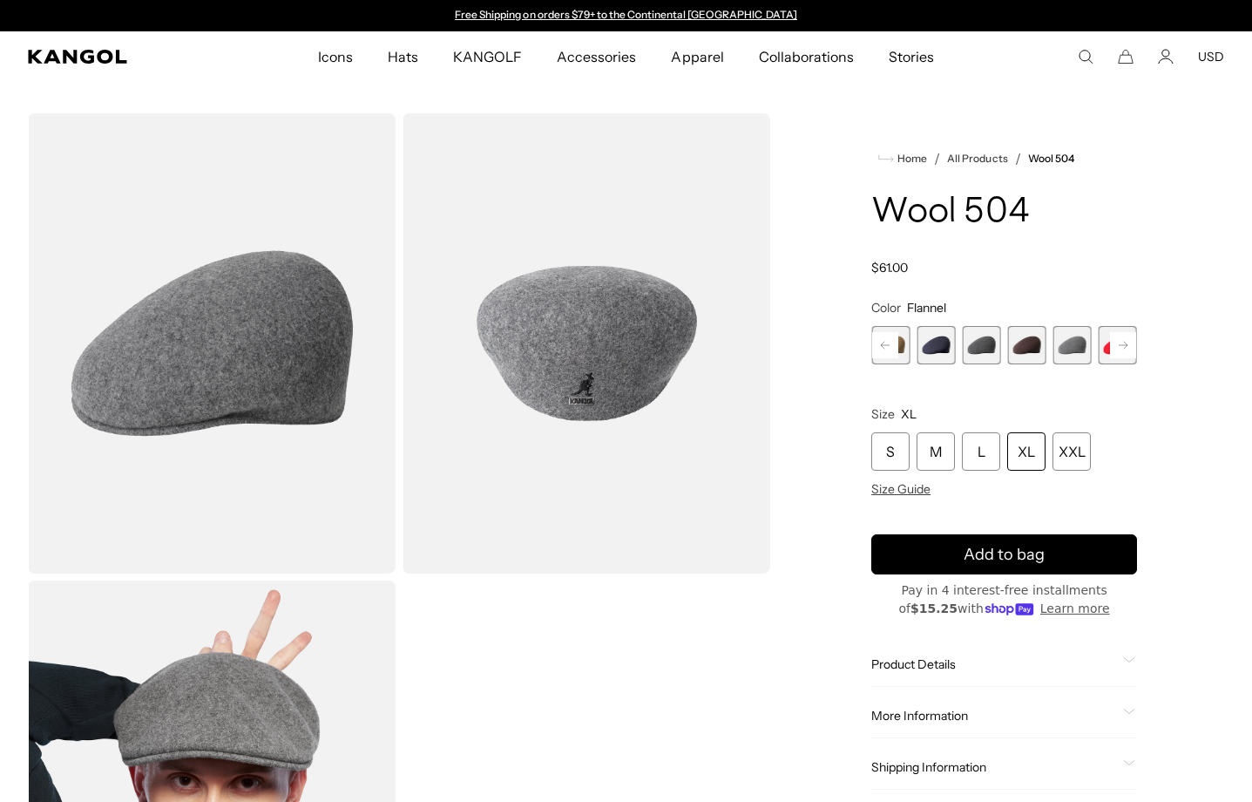
click at [1126, 345] on icon at bounding box center [1123, 345] width 9 height 7
click at [1075, 350] on span "16 of 21" at bounding box center [1073, 345] width 38 height 38
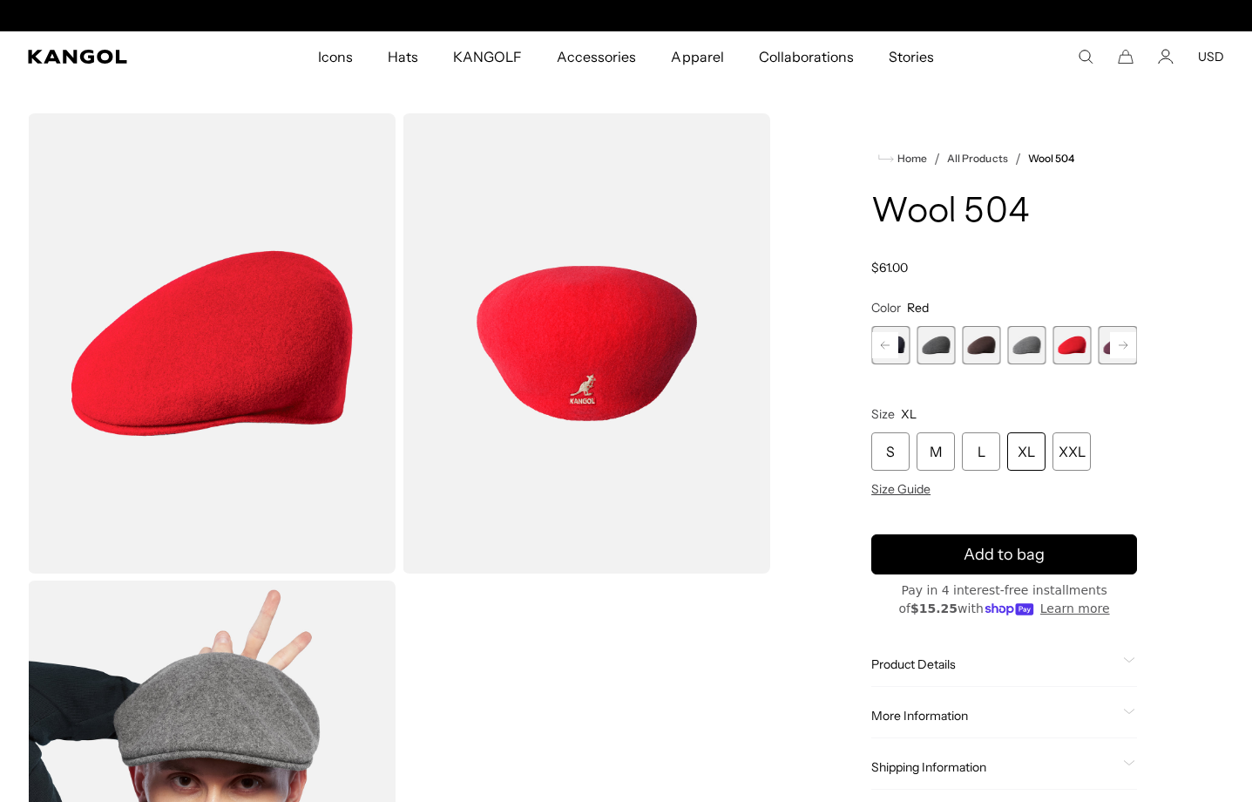
scroll to position [0, 359]
click at [1106, 348] on span "17 of 21" at bounding box center [1118, 345] width 38 height 38
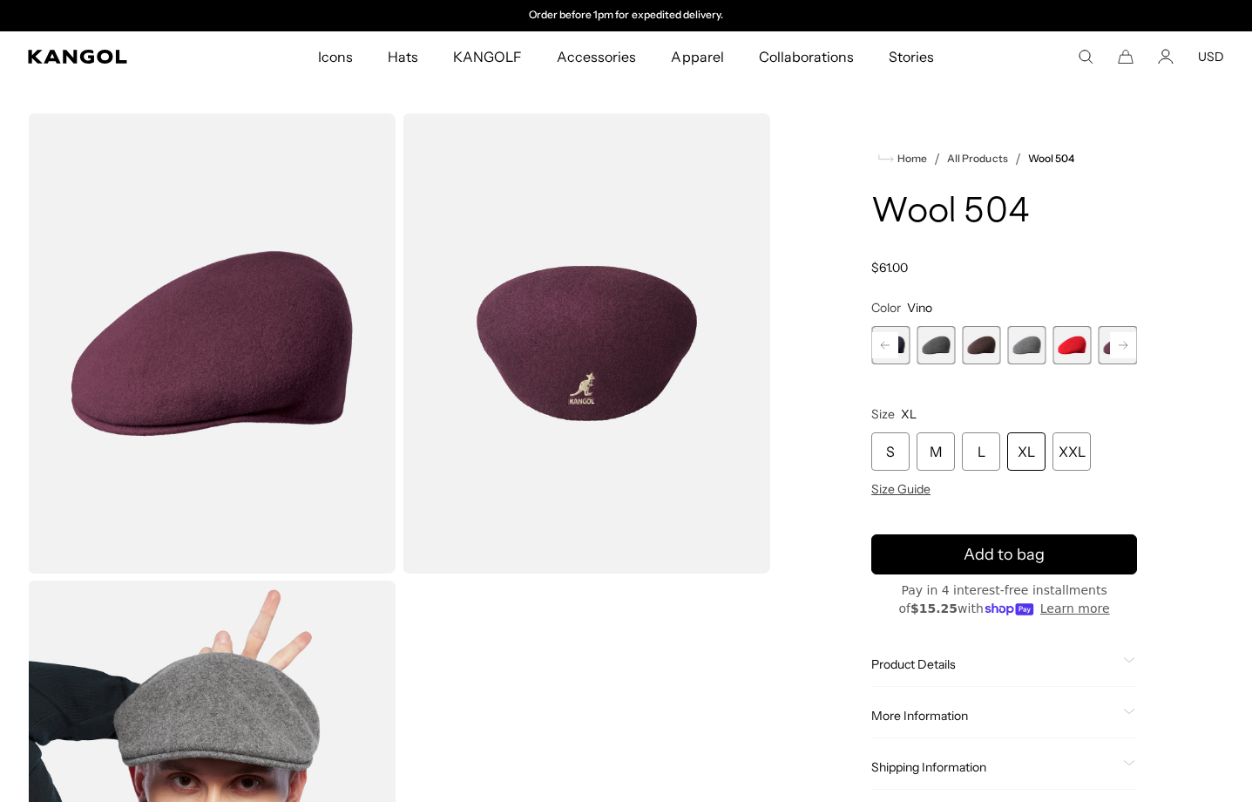
click at [1132, 338] on rect at bounding box center [1123, 345] width 26 height 26
click at [1118, 338] on rect at bounding box center [1123, 345] width 26 height 26
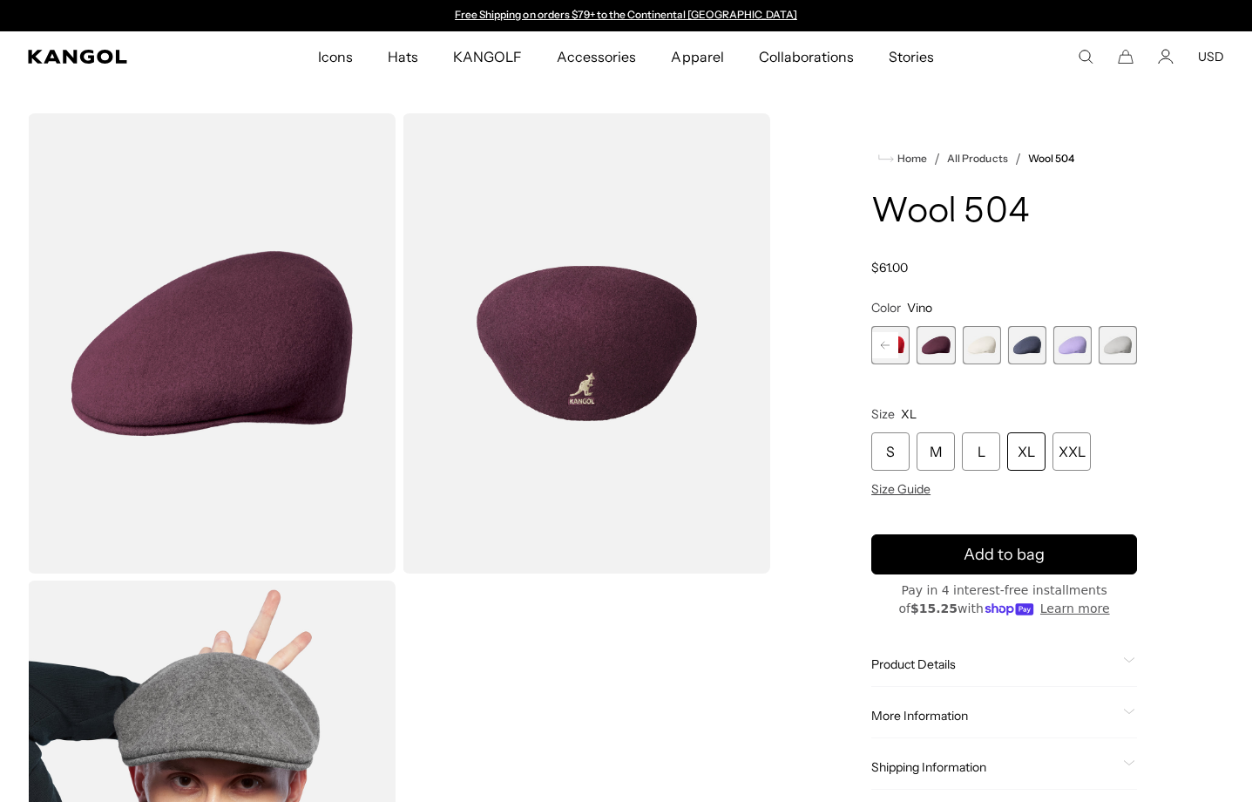
click at [1118, 338] on div "Previous Next Coral Flame Variant sold out or unavailable Deep Emerald Variant …" at bounding box center [1005, 345] width 266 height 38
click at [1030, 343] on span "19 of 21" at bounding box center [1027, 345] width 38 height 38
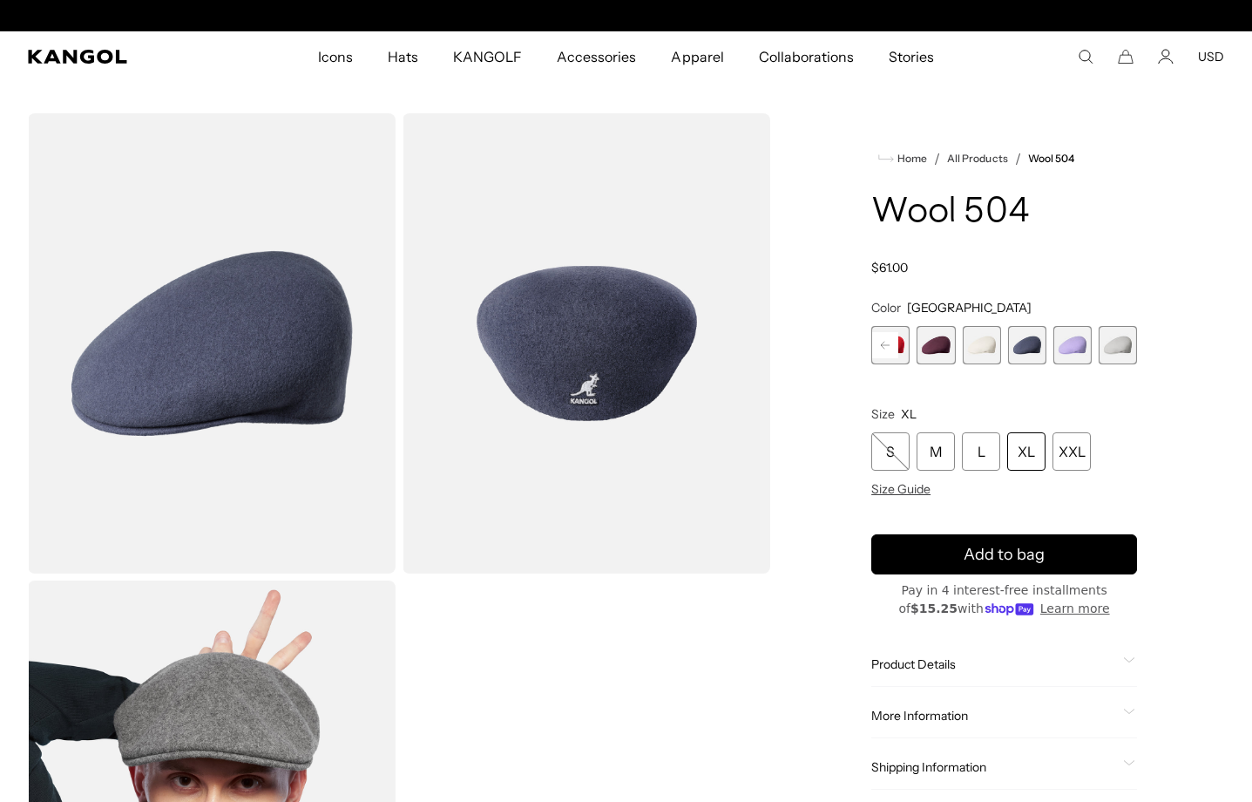
scroll to position [0, 359]
click at [886, 342] on rect at bounding box center [885, 345] width 26 height 26
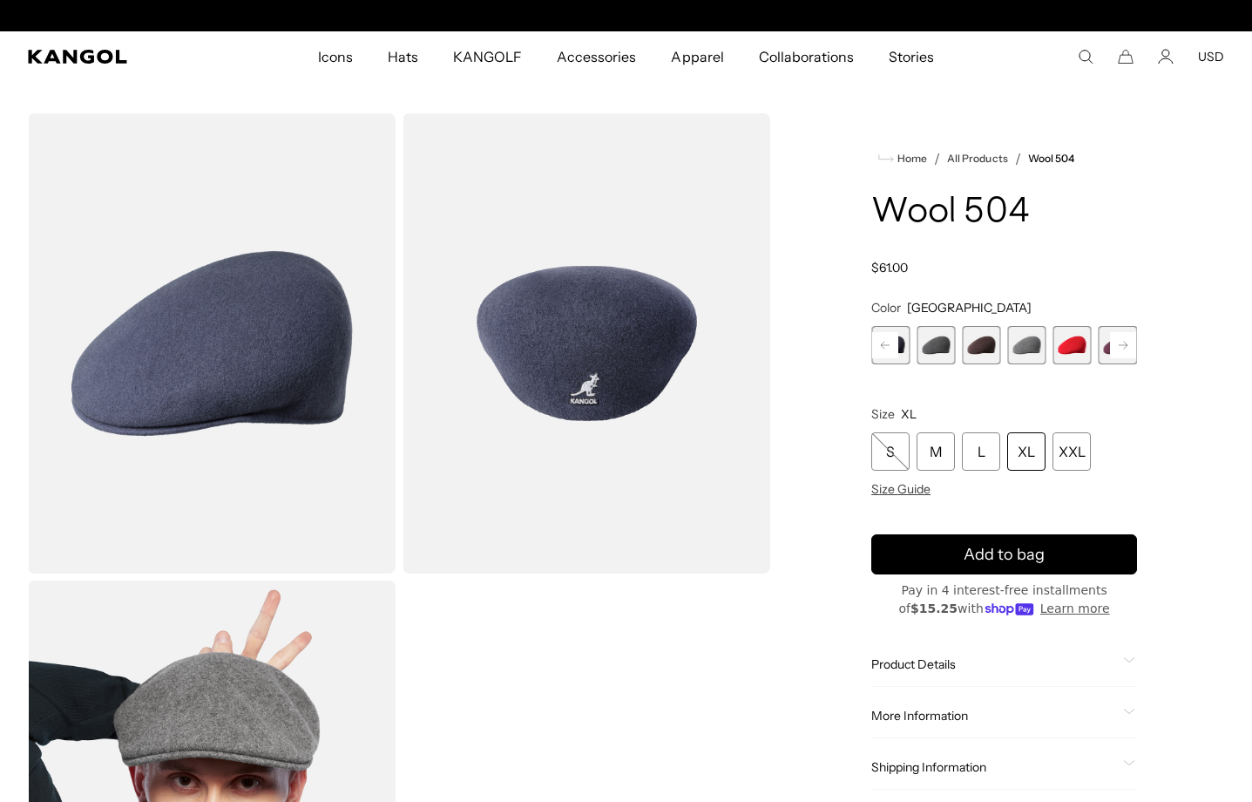
scroll to position [0, 0]
click at [1039, 452] on div "XL" at bounding box center [1027, 451] width 38 height 38
click at [1025, 348] on span "15 of 21" at bounding box center [1027, 345] width 38 height 38
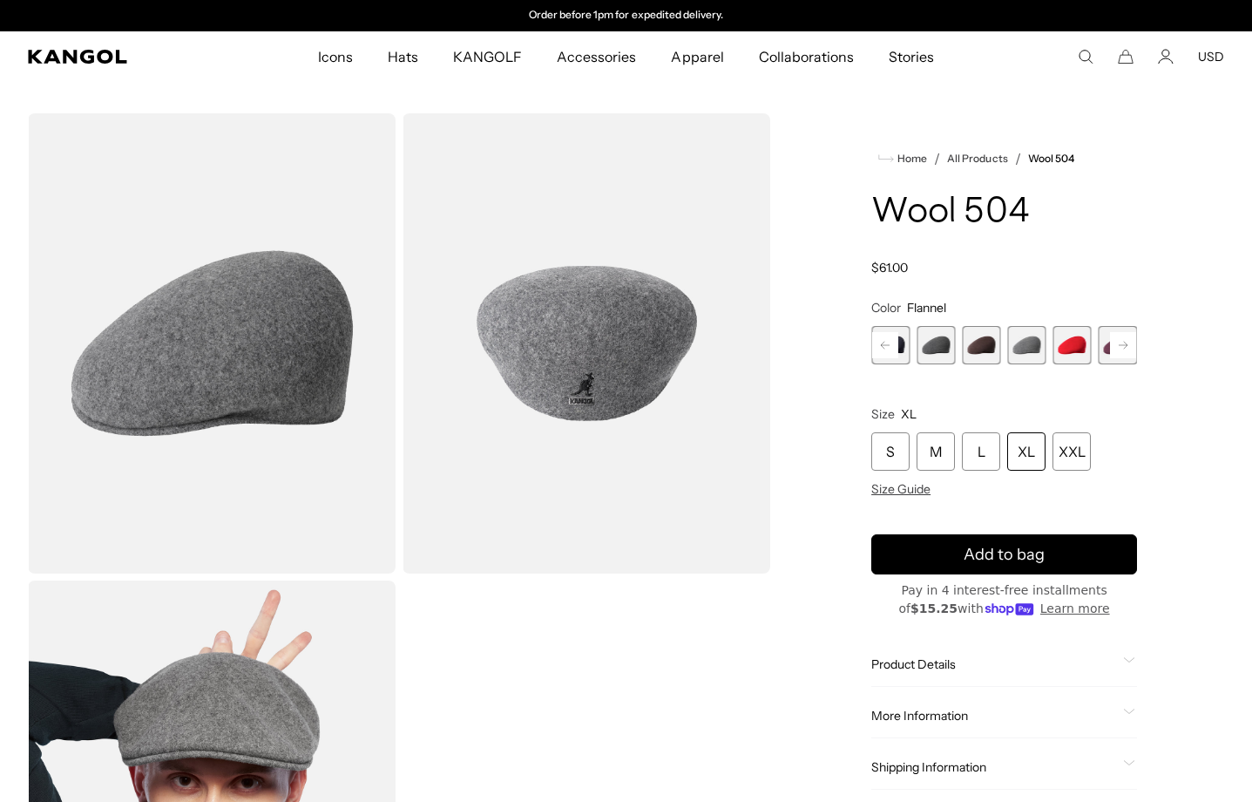
click at [989, 345] on span "14 of 21" at bounding box center [981, 345] width 38 height 38
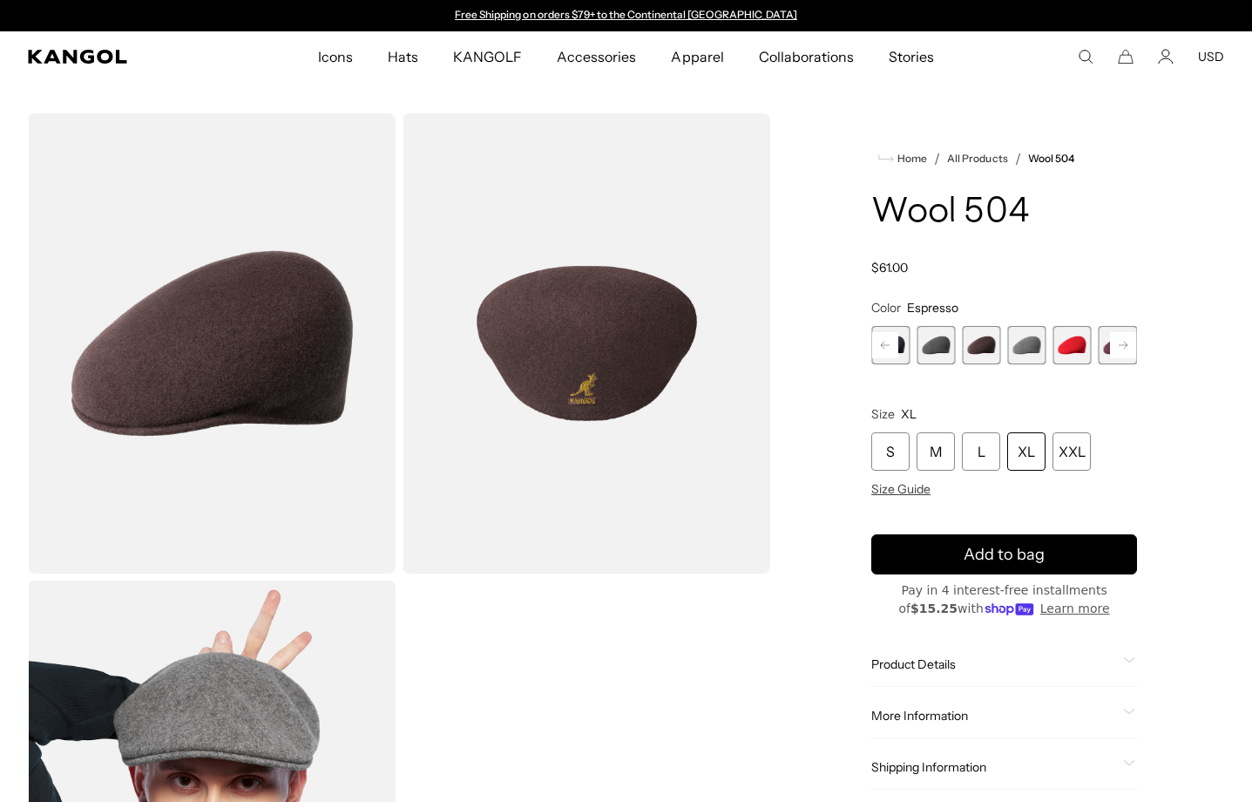
click at [939, 345] on span "13 of 21" at bounding box center [936, 345] width 38 height 38
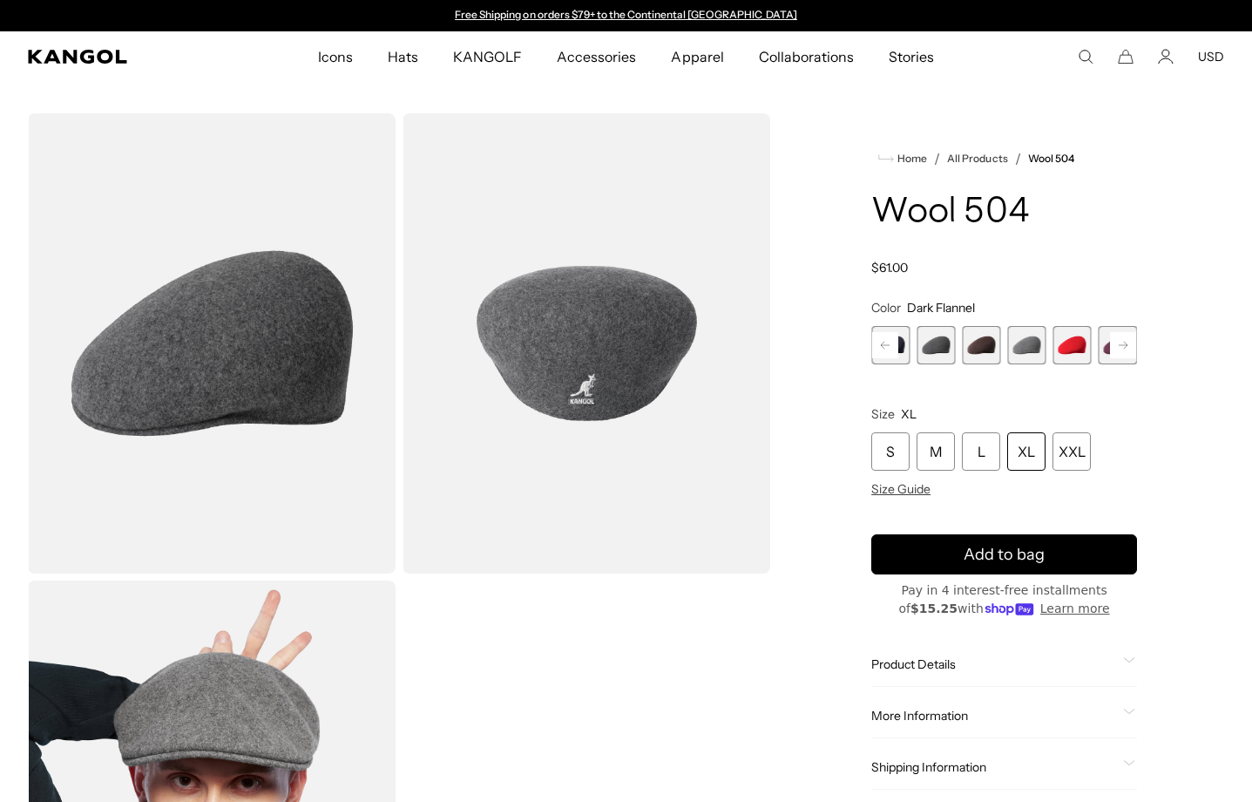
click at [878, 343] on rect at bounding box center [885, 345] width 26 height 26
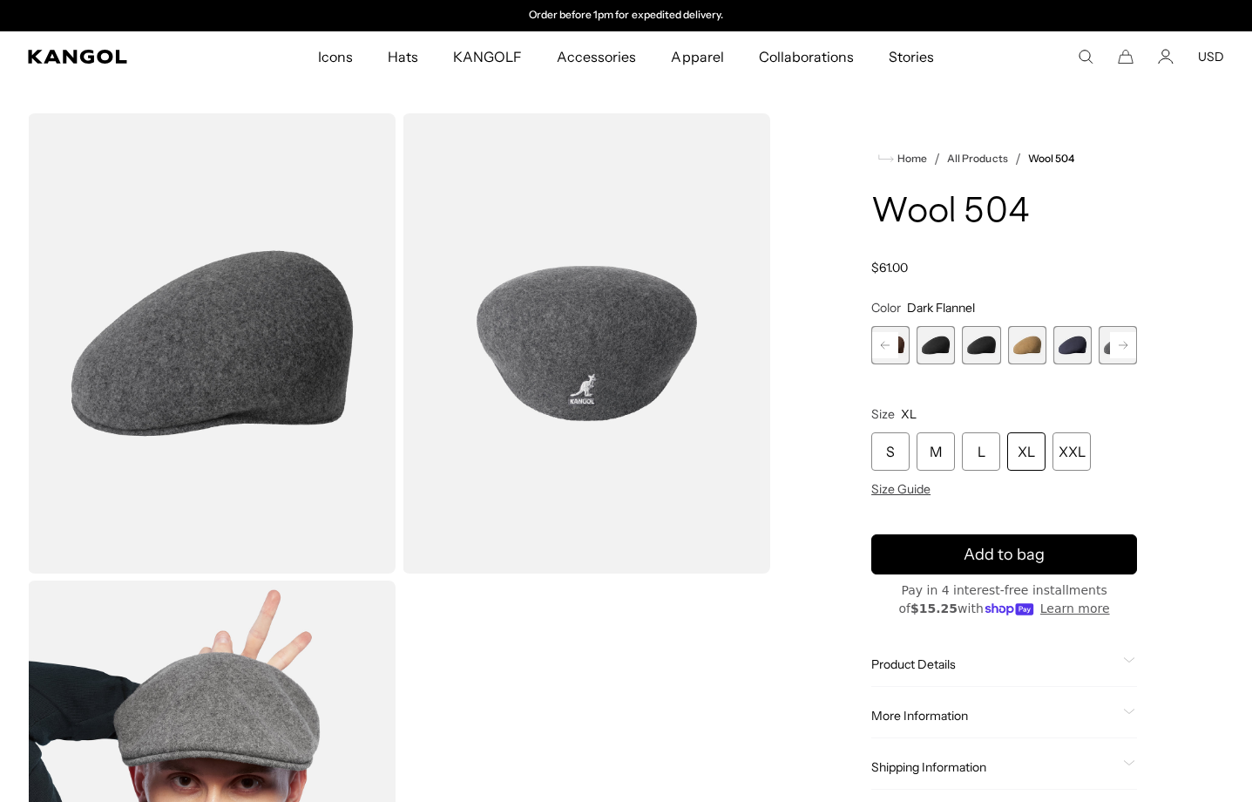
click at [878, 343] on rect at bounding box center [885, 345] width 26 height 26
click at [1031, 346] on span "10 of 21" at bounding box center [1027, 345] width 38 height 38
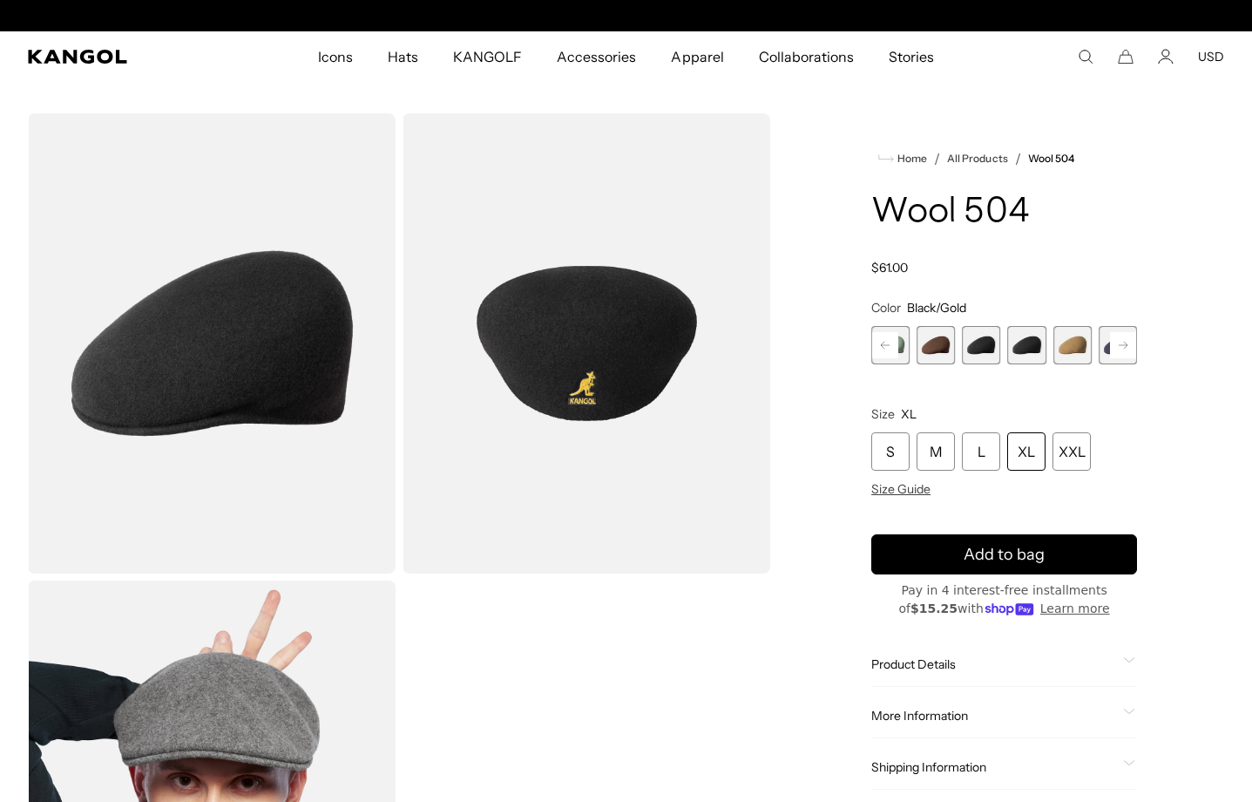
scroll to position [0, 359]
click at [980, 349] on span "9 of 21" at bounding box center [981, 345] width 38 height 38
click at [927, 350] on span "8 of 21" at bounding box center [936, 345] width 38 height 38
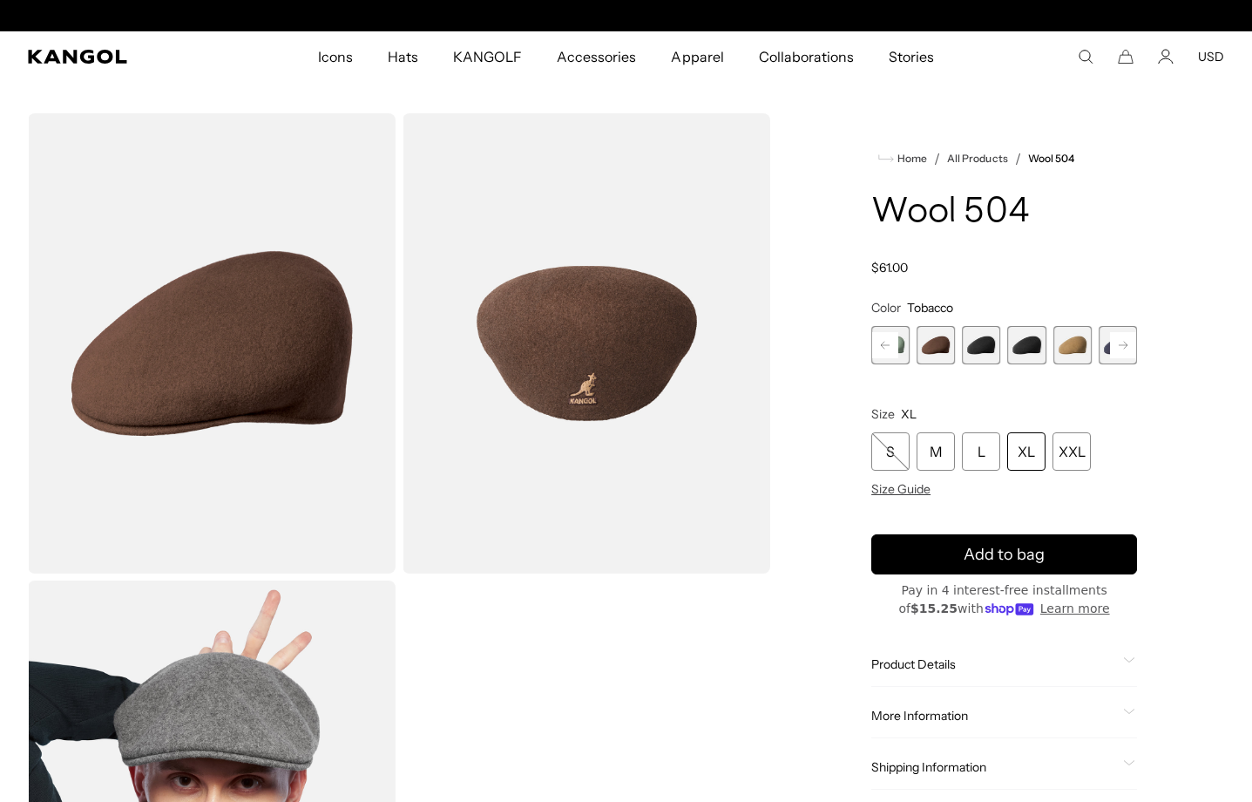
click at [903, 351] on span "7 of 21" at bounding box center [891, 345] width 38 height 38
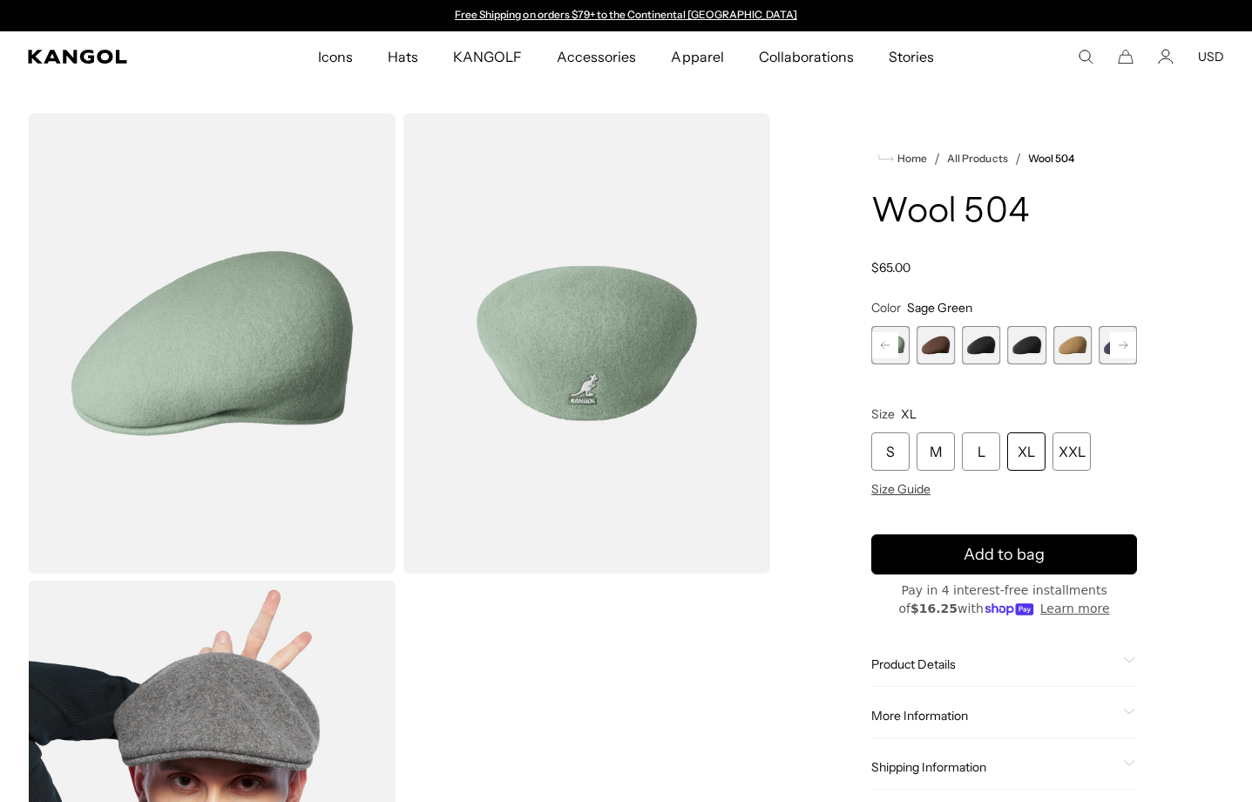
click at [873, 344] on rect at bounding box center [885, 345] width 26 height 26
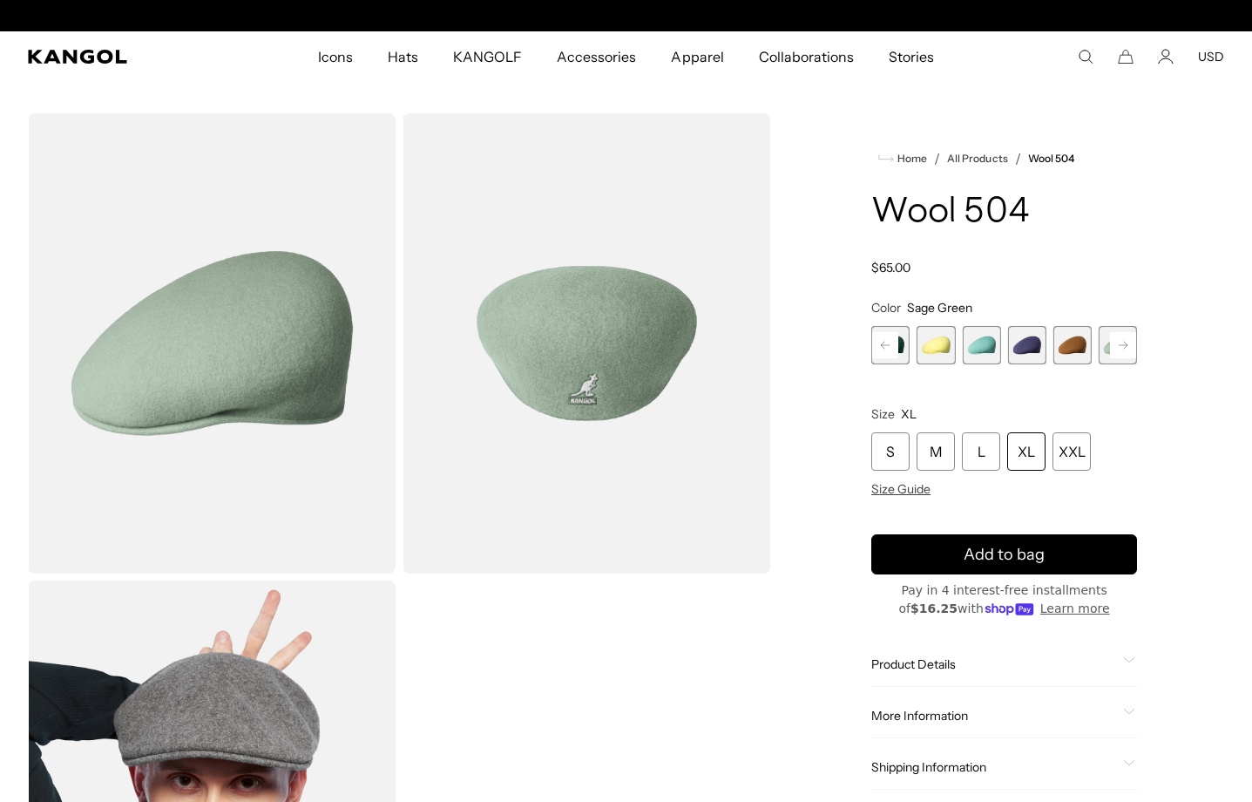
scroll to position [0, 359]
drag, startPoint x: 1028, startPoint y: 343, endPoint x: 1011, endPoint y: 343, distance: 16.6
click at [1027, 343] on span "5 of 21" at bounding box center [1027, 345] width 38 height 38
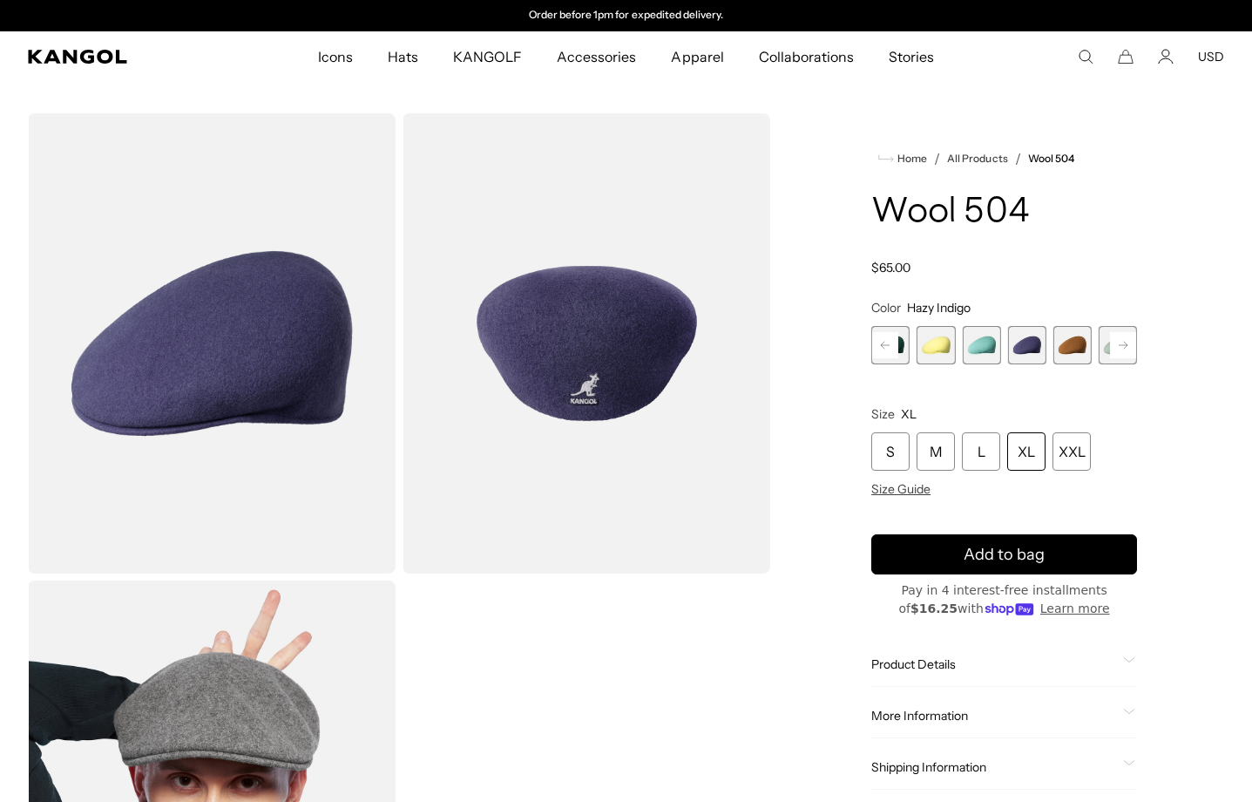
click at [982, 343] on span "4 of 21" at bounding box center [981, 345] width 38 height 38
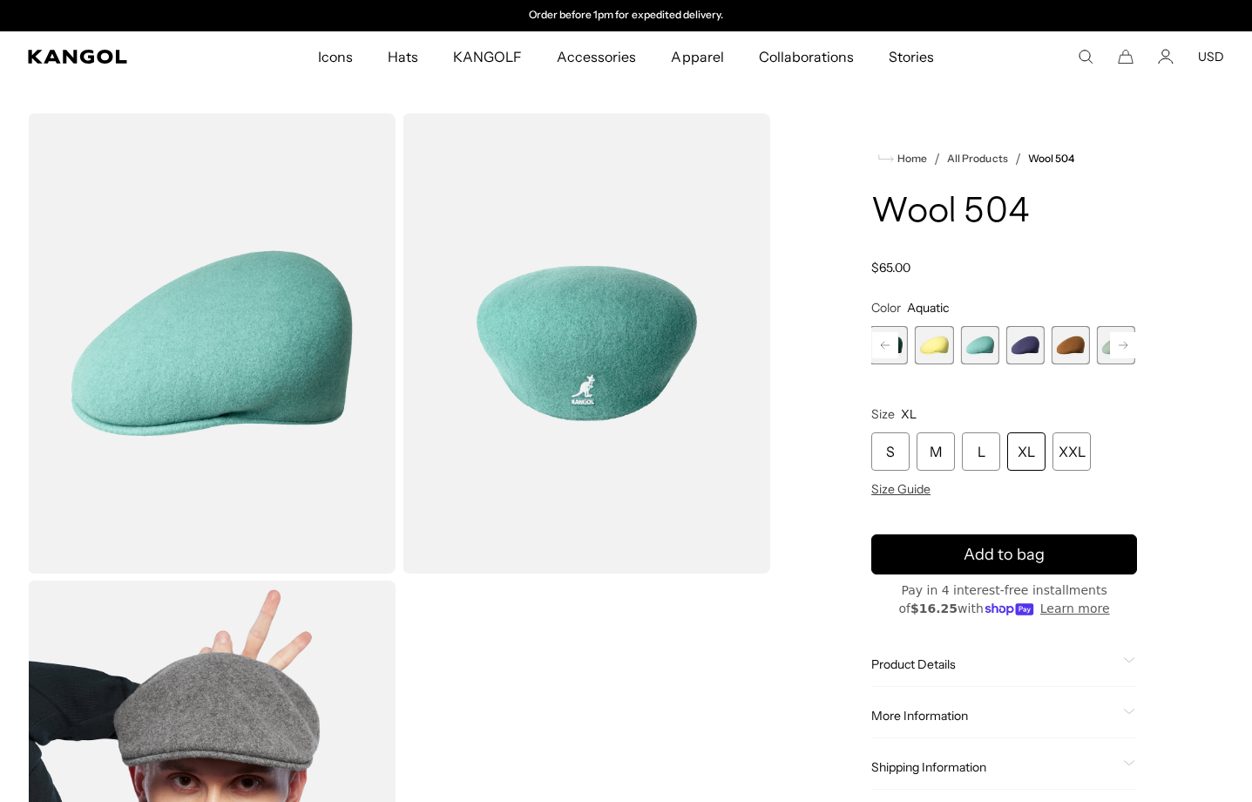
click at [929, 345] on span "3 of 21" at bounding box center [934, 345] width 38 height 38
click at [897, 345] on rect at bounding box center [885, 345] width 26 height 26
click at [941, 341] on span "2 of 21" at bounding box center [936, 345] width 38 height 38
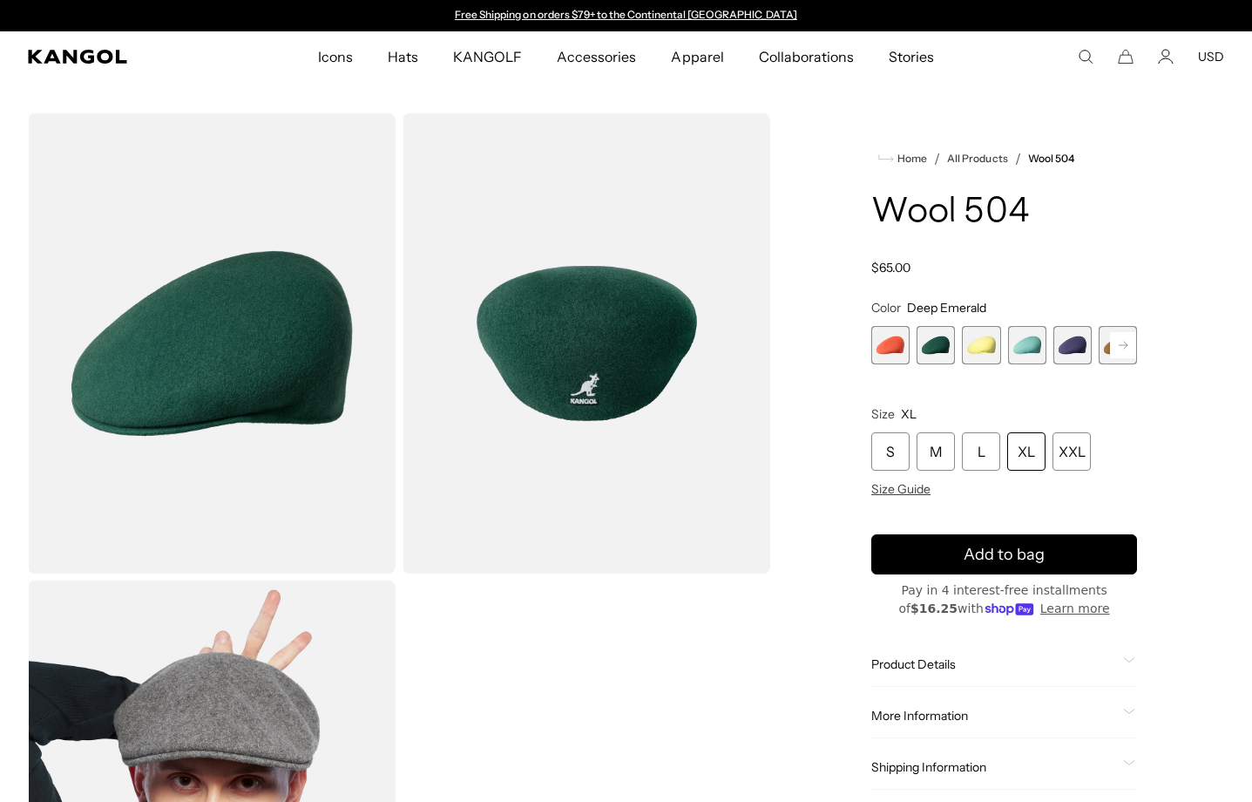
click at [1075, 342] on span "5 of 21" at bounding box center [1073, 345] width 38 height 38
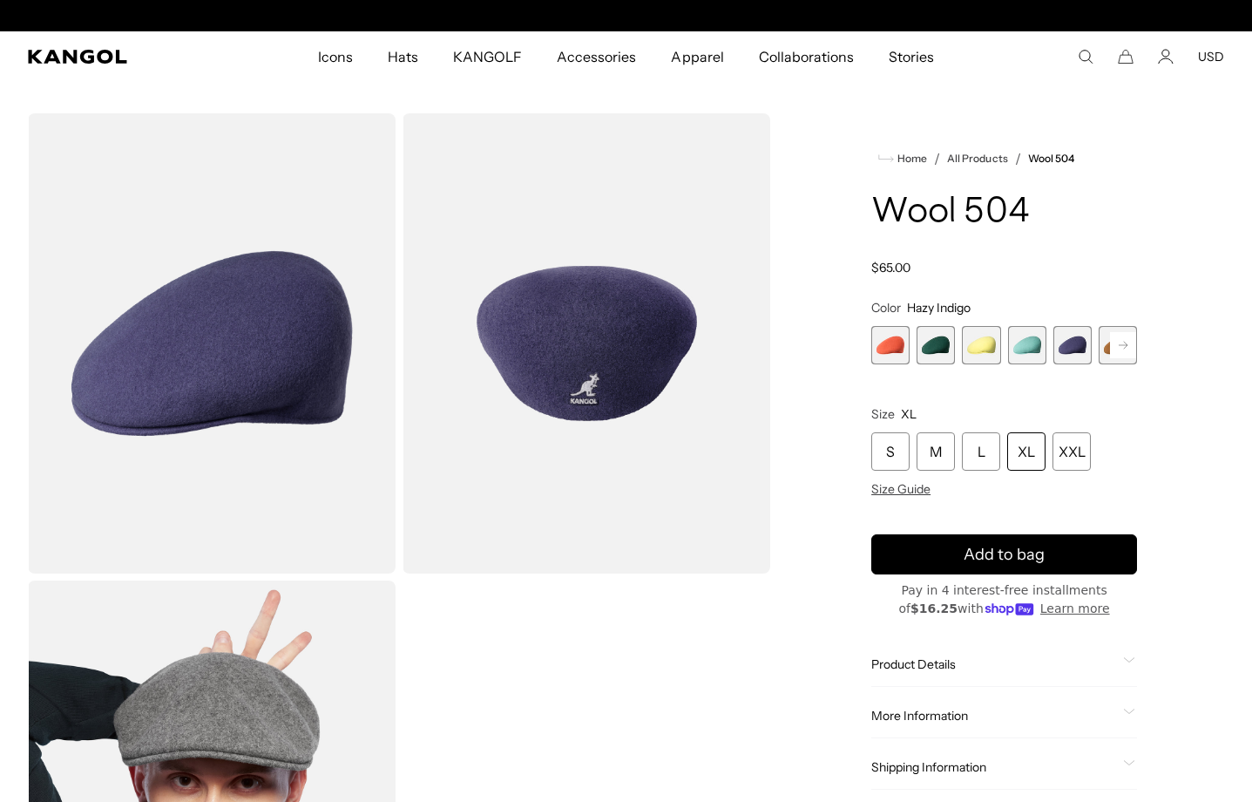
scroll to position [0, 359]
click at [1129, 339] on rect at bounding box center [1123, 345] width 26 height 26
click at [1028, 346] on span "6 of 21" at bounding box center [1027, 345] width 38 height 38
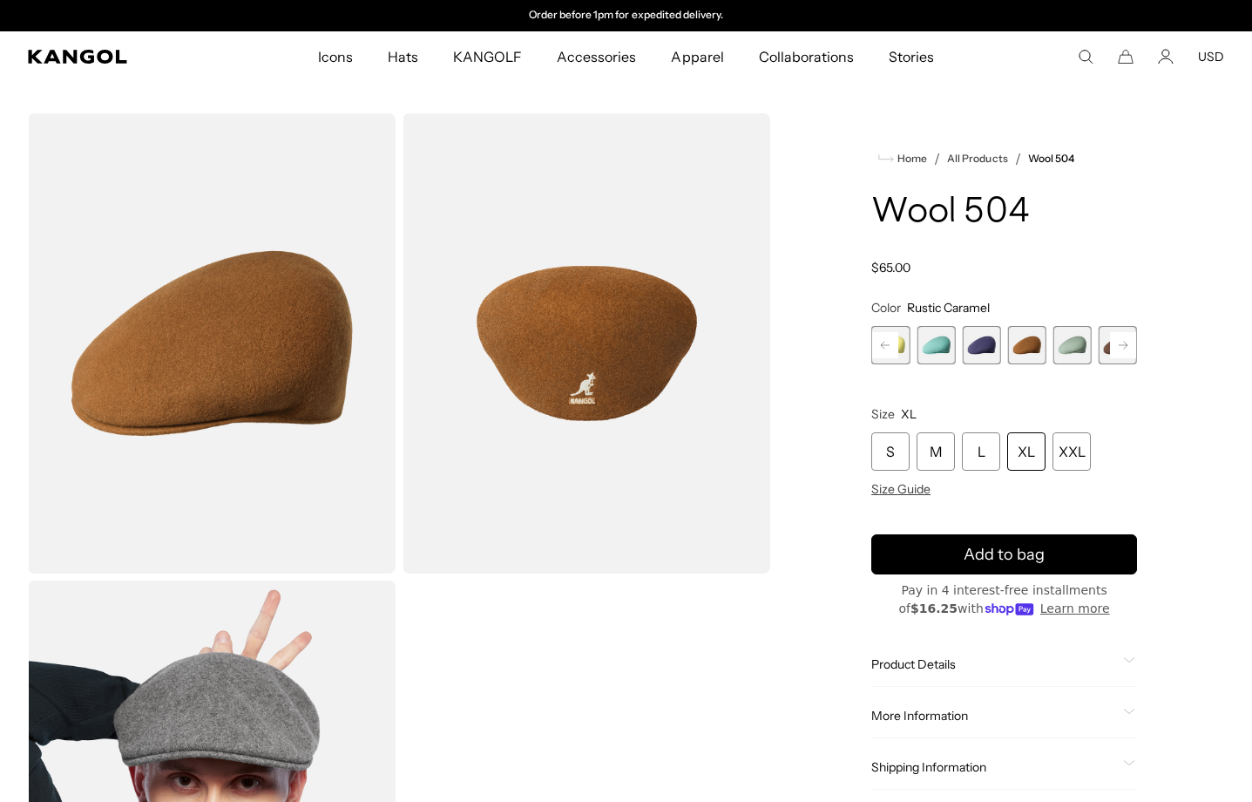
click at [1125, 344] on rect at bounding box center [1123, 345] width 26 height 26
click at [1023, 345] on span "9 of 21" at bounding box center [1027, 345] width 38 height 38
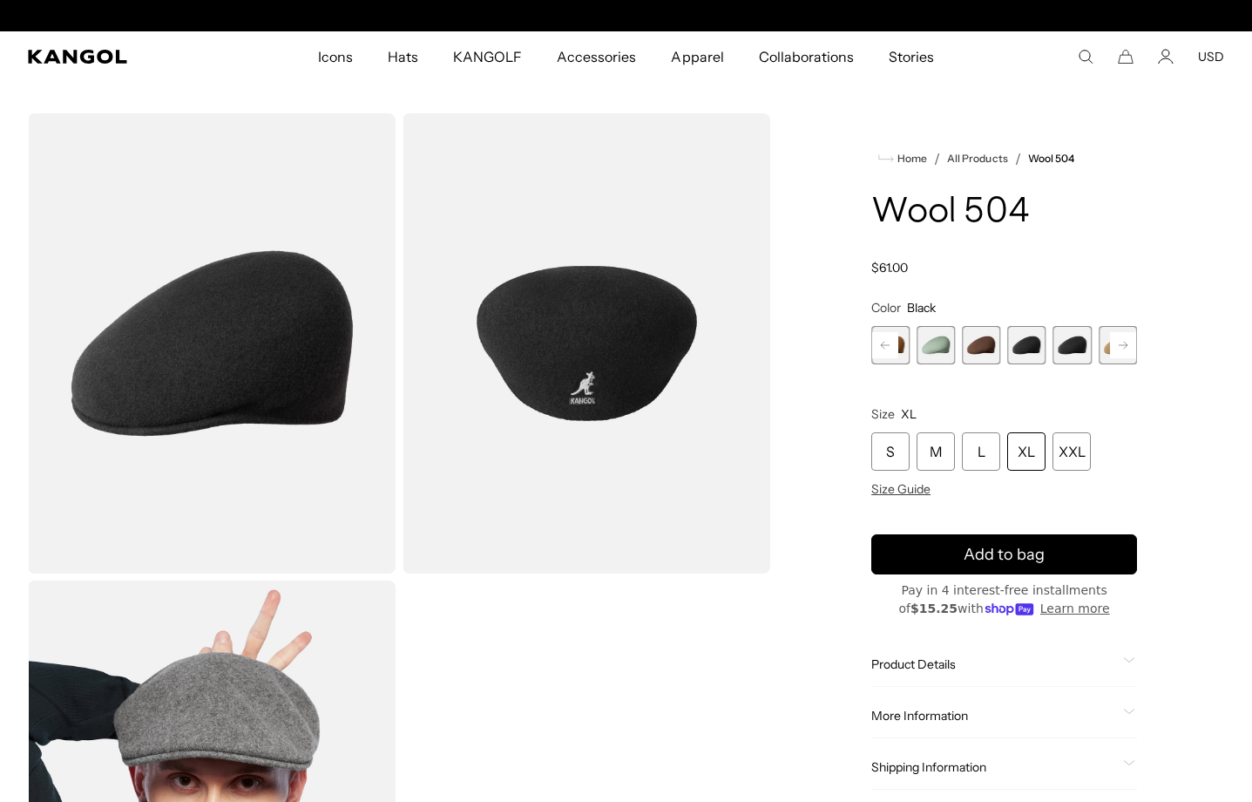
scroll to position [0, 359]
click at [1074, 344] on span "10 of 21" at bounding box center [1073, 345] width 38 height 38
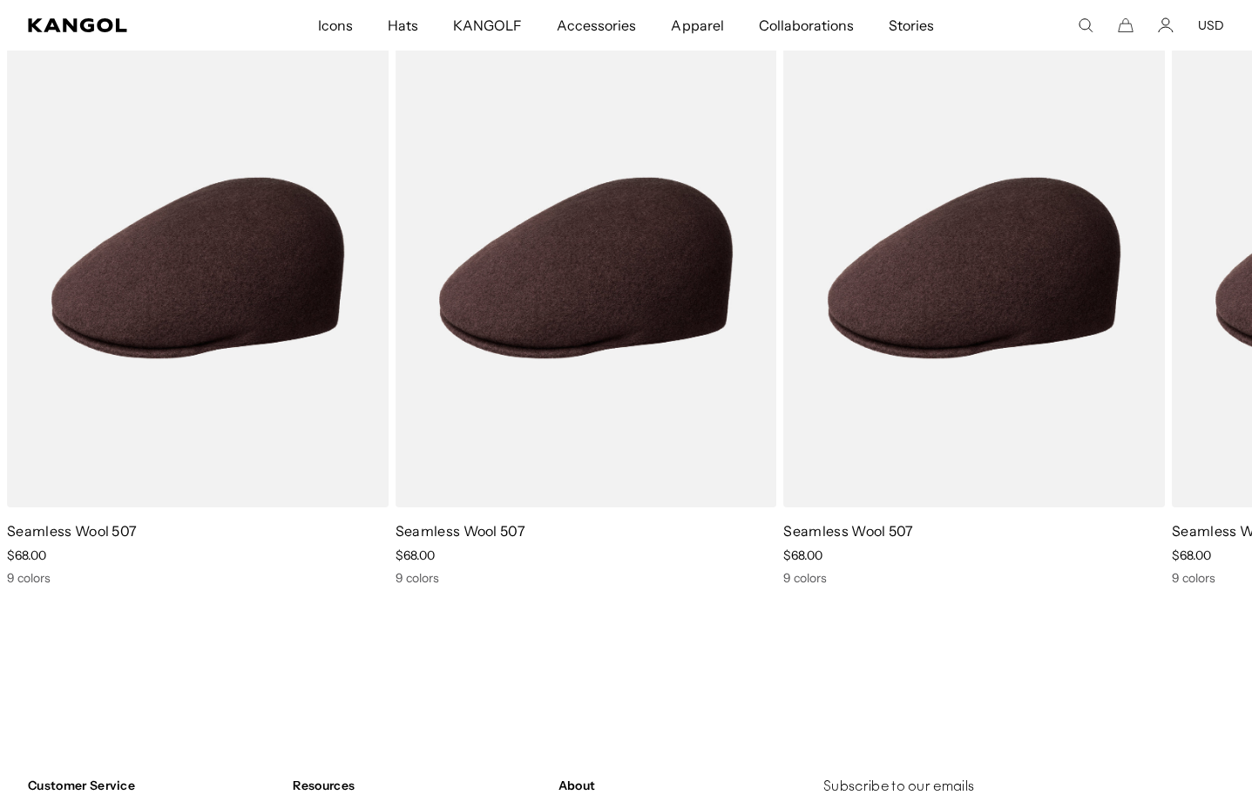
scroll to position [1830, 0]
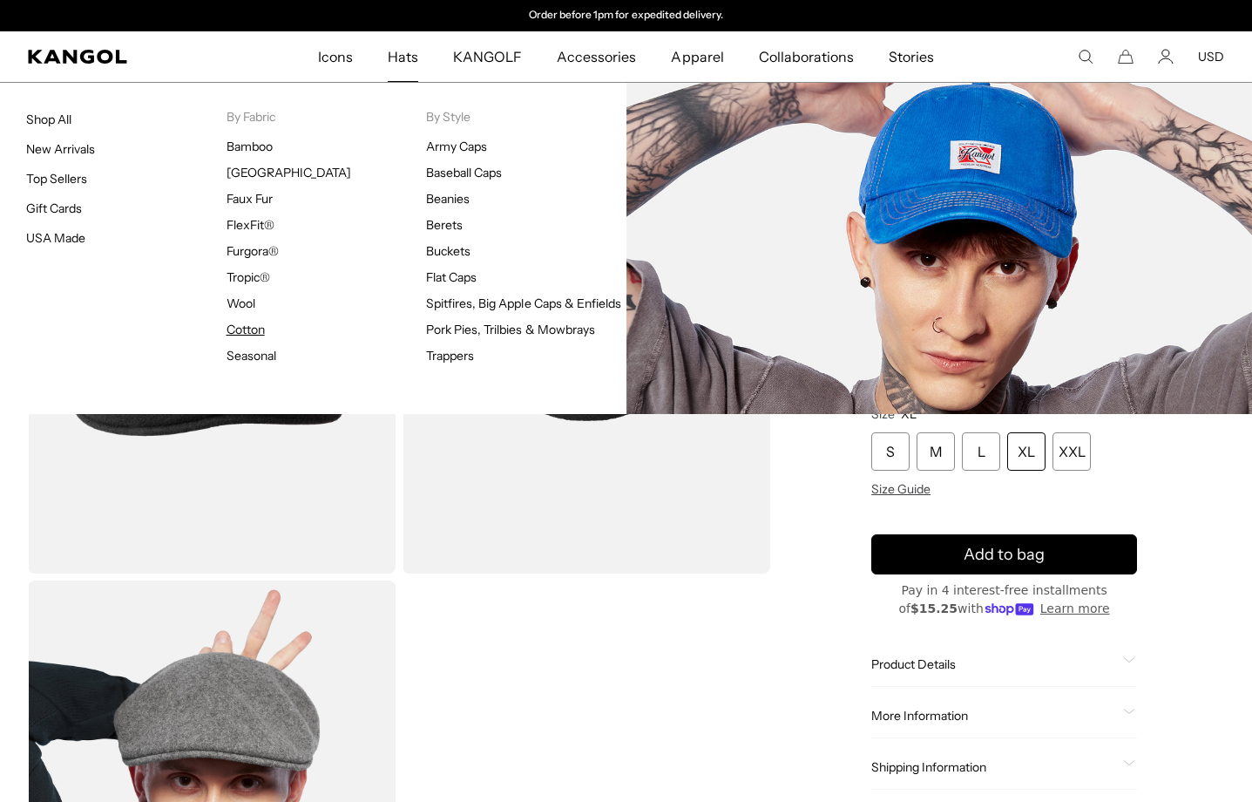
click at [262, 331] on link "Cotton" at bounding box center [246, 330] width 38 height 16
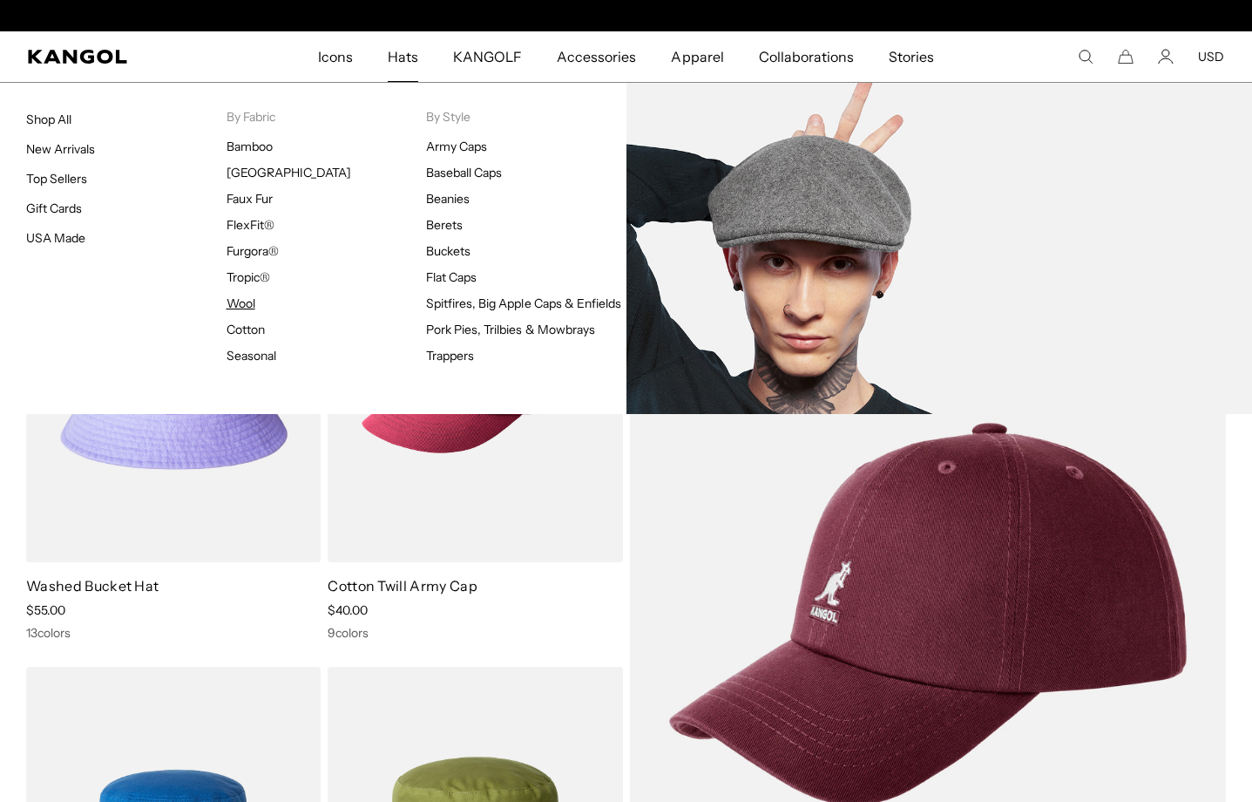
scroll to position [0, 359]
click at [247, 303] on link "Wool" at bounding box center [241, 303] width 29 height 16
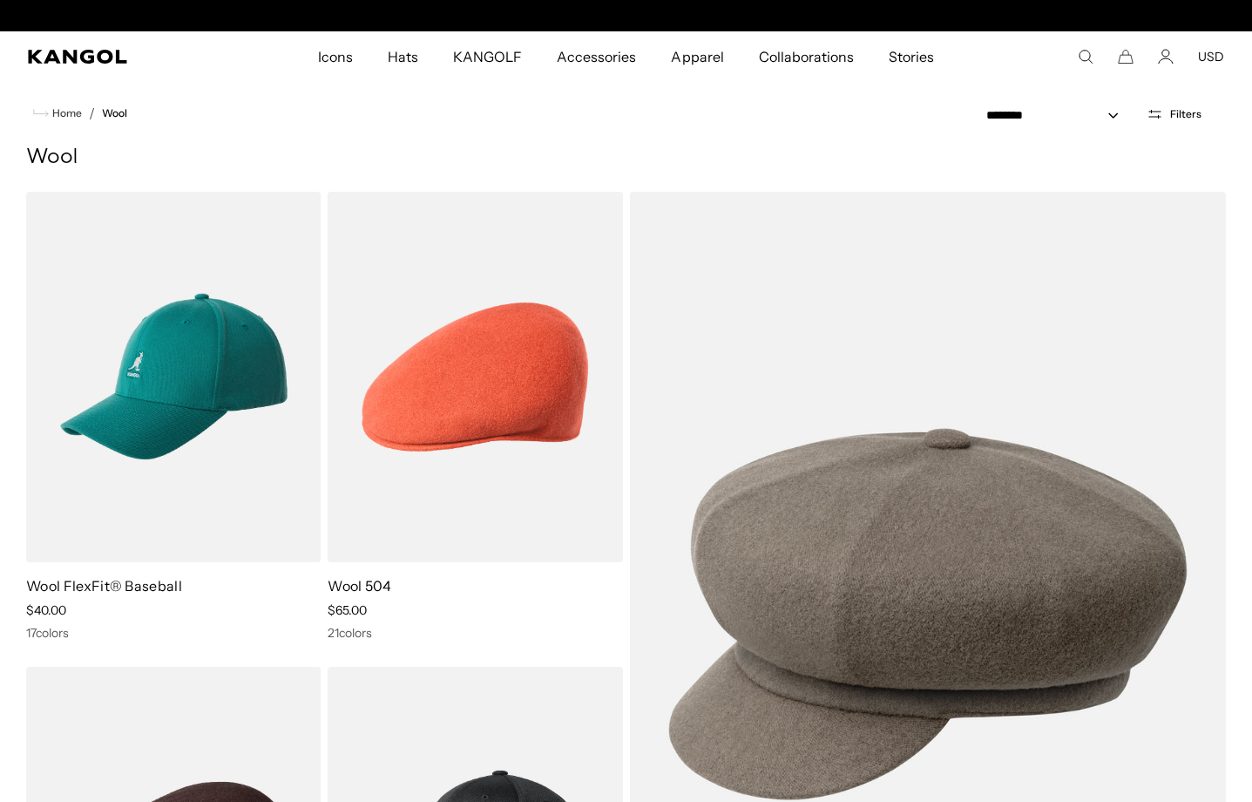
scroll to position [0, 359]
click at [1111, 119] on select "**********" at bounding box center [1058, 115] width 157 height 18
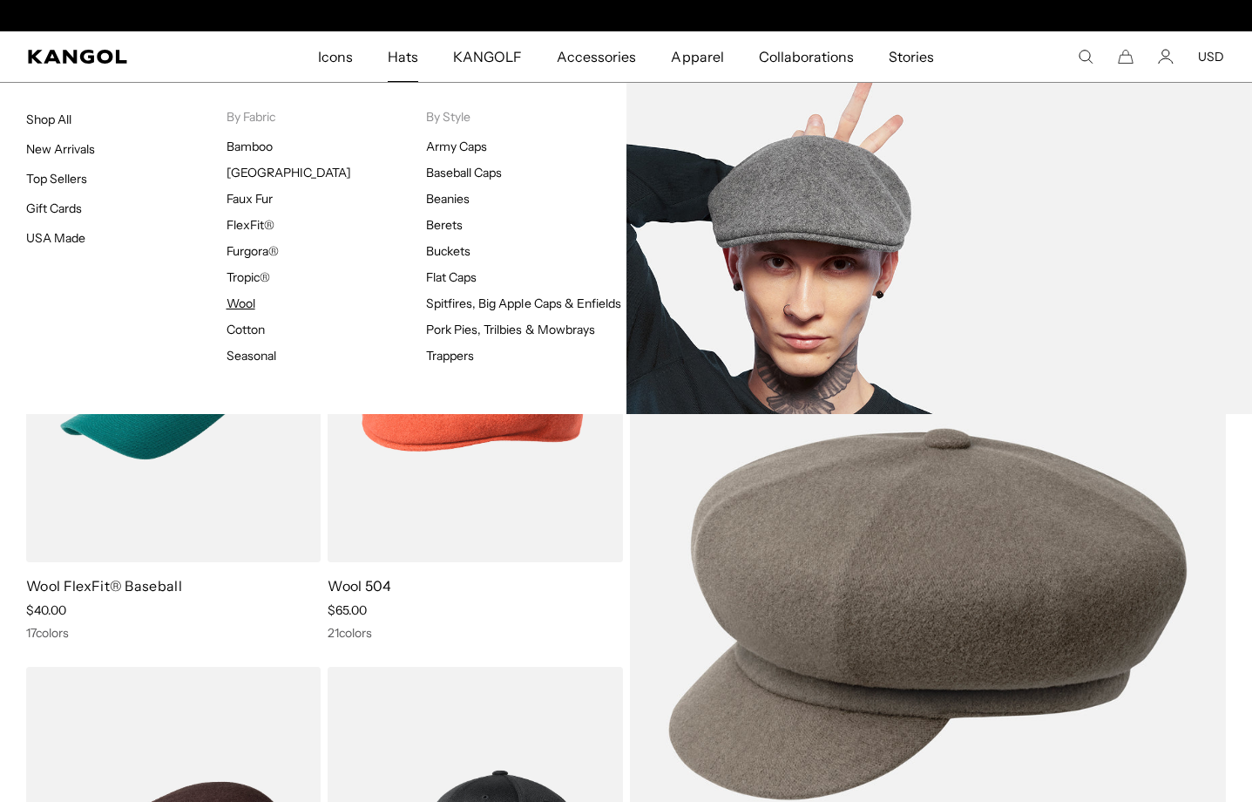
scroll to position [0, 0]
click at [247, 299] on link "Wool" at bounding box center [241, 303] width 29 height 16
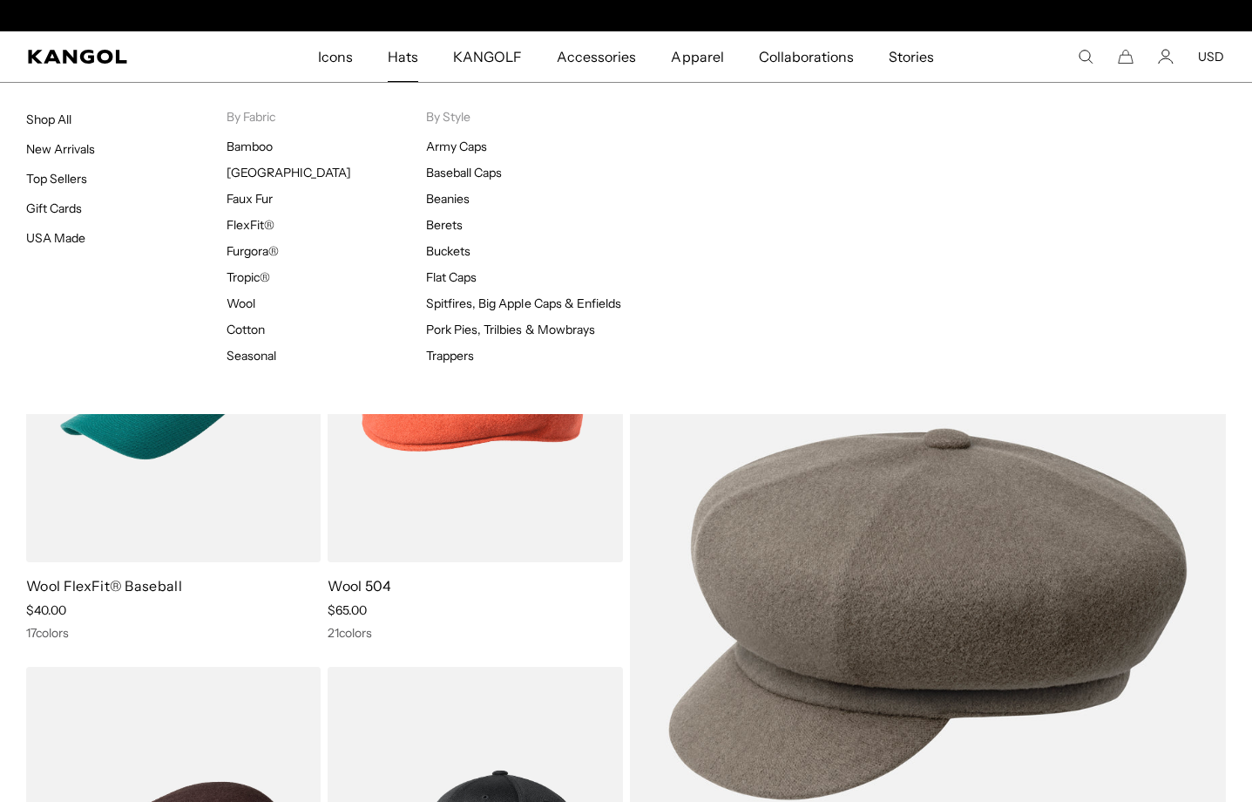
scroll to position [0, 359]
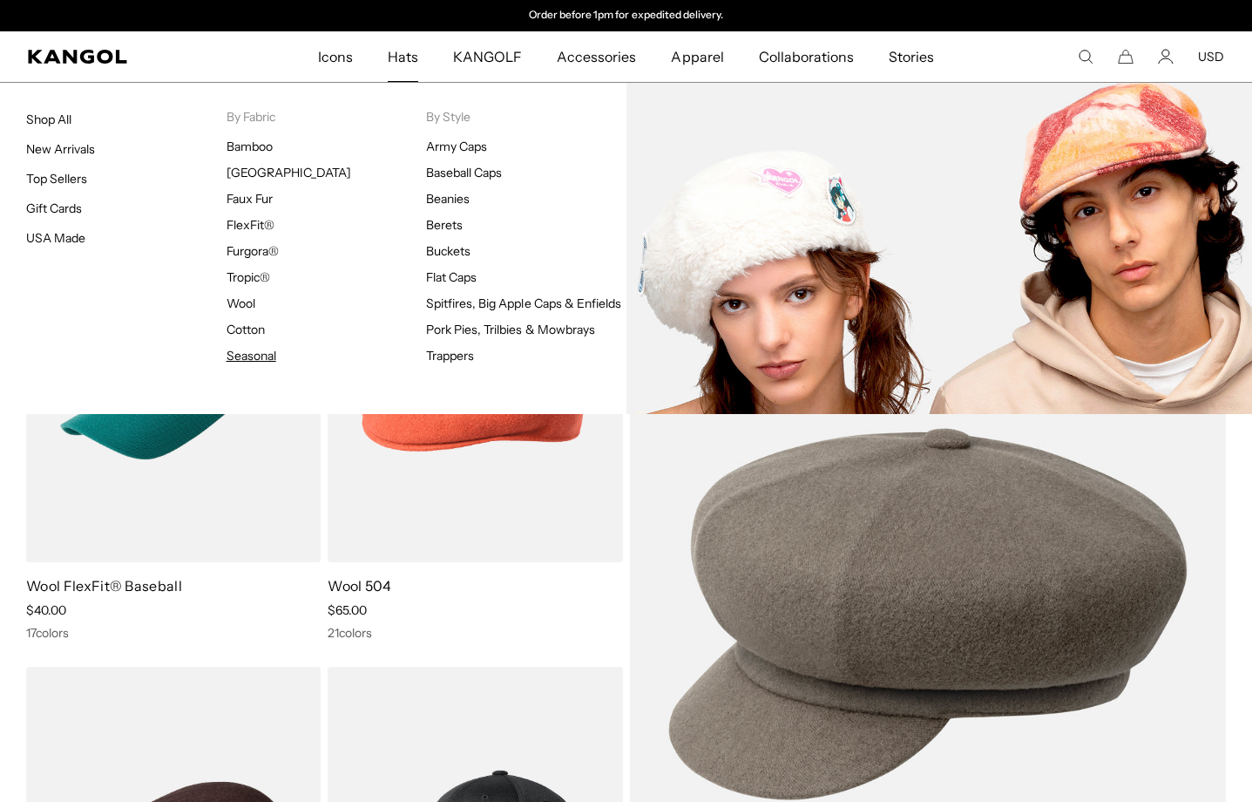
click at [261, 355] on link "Seasonal" at bounding box center [252, 356] width 50 height 16
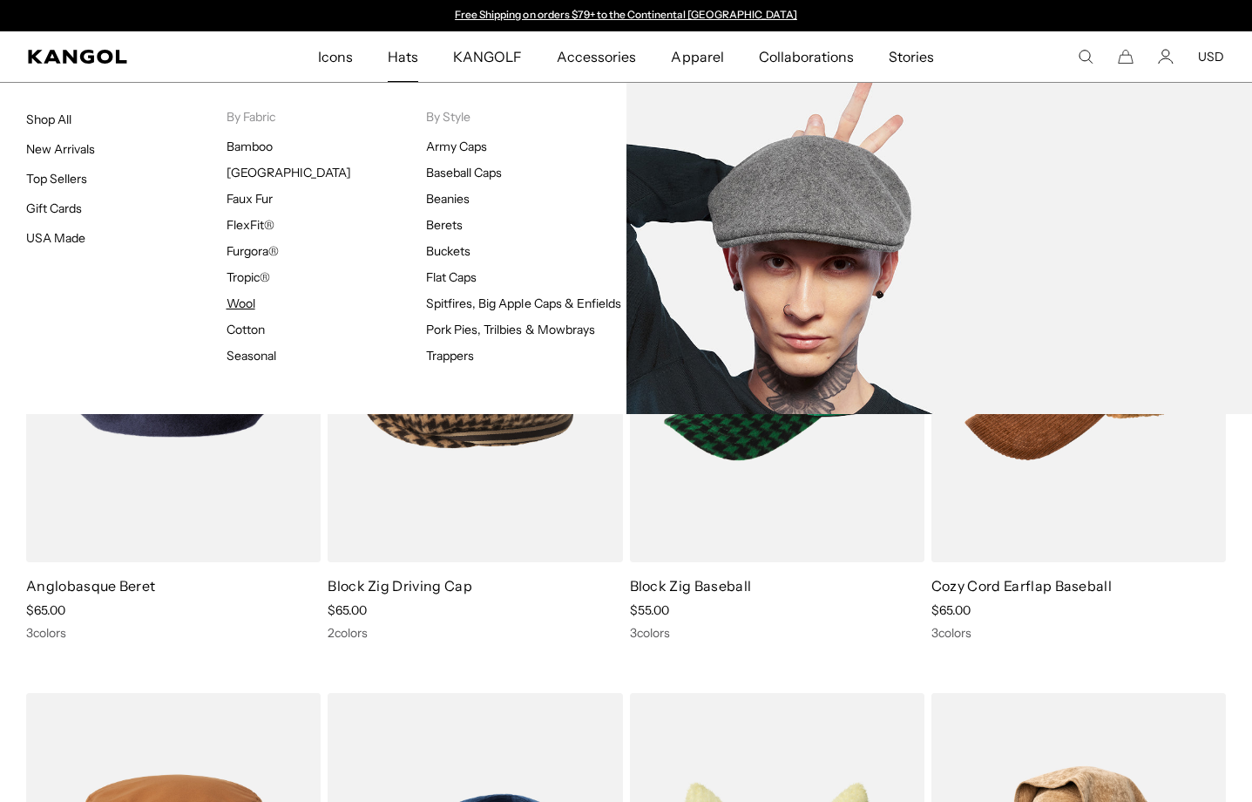
click at [248, 302] on link "Wool" at bounding box center [241, 303] width 29 height 16
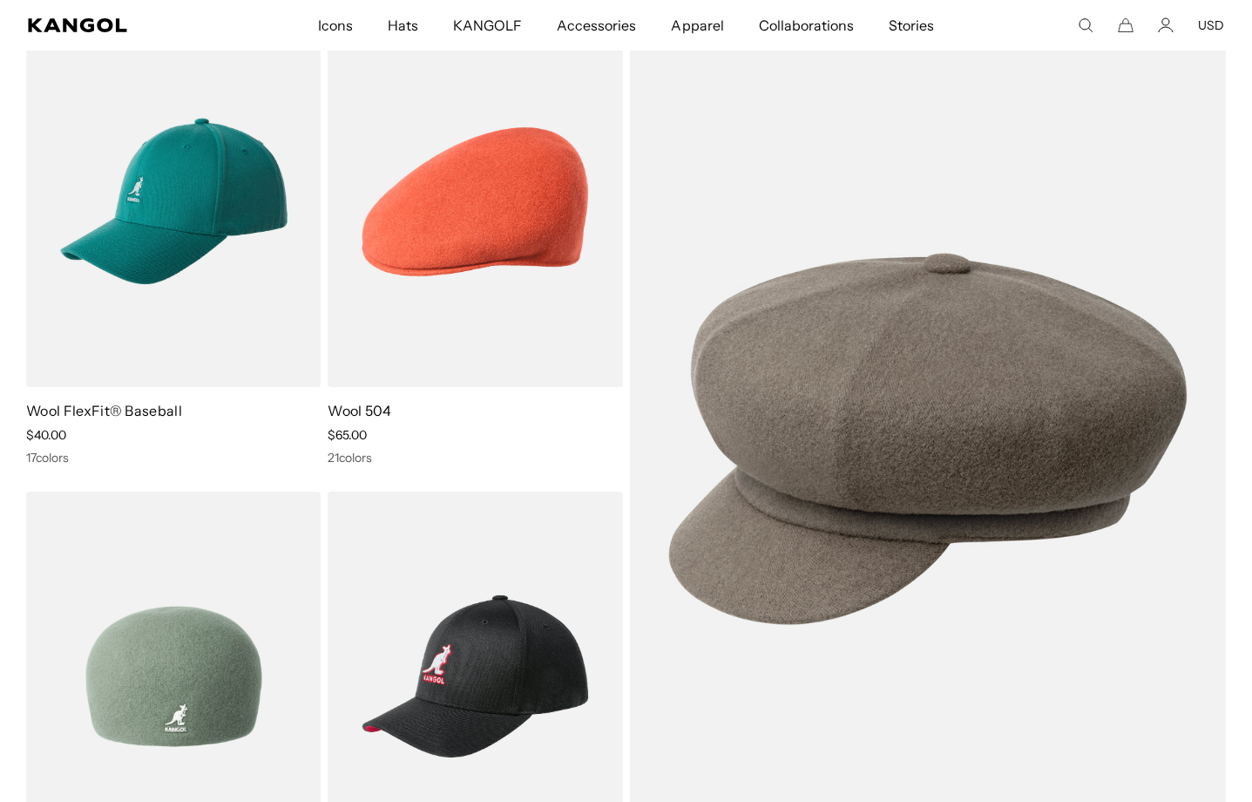
scroll to position [174, 0]
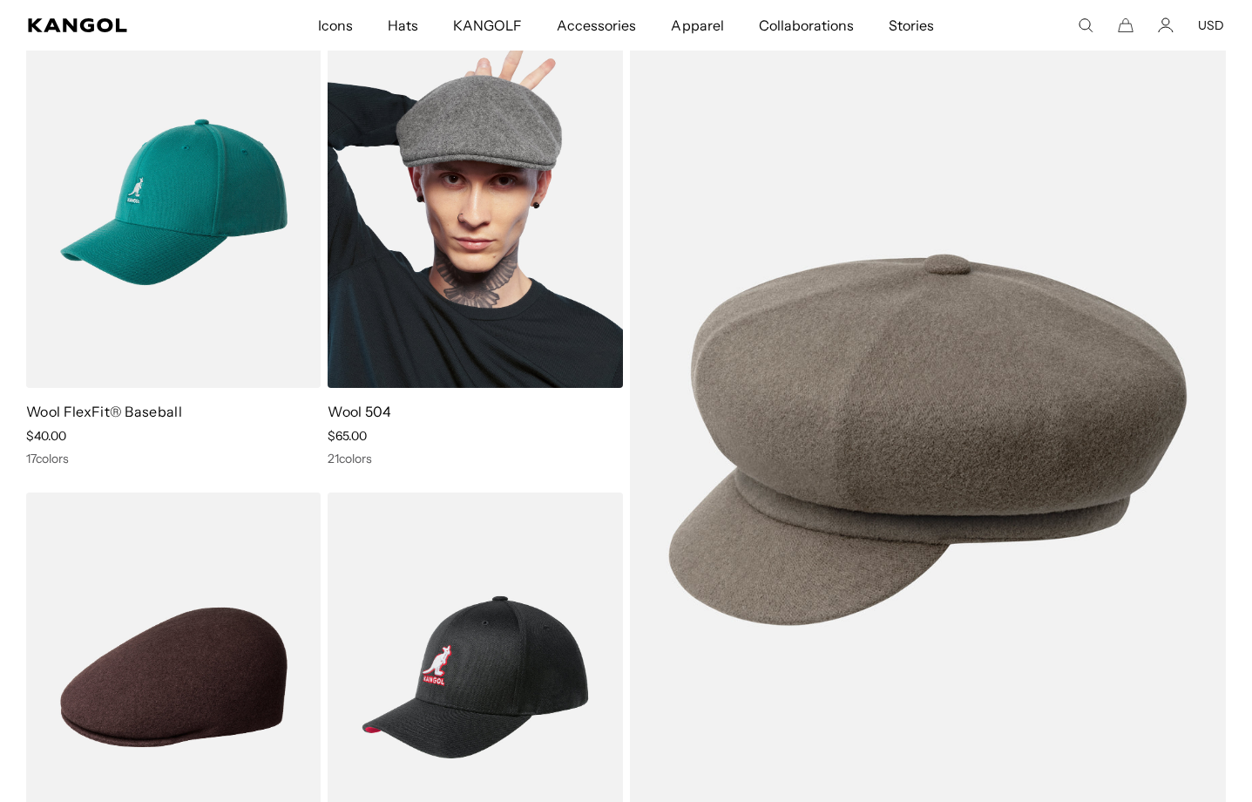
click at [343, 414] on link "Wool 504" at bounding box center [360, 411] width 64 height 17
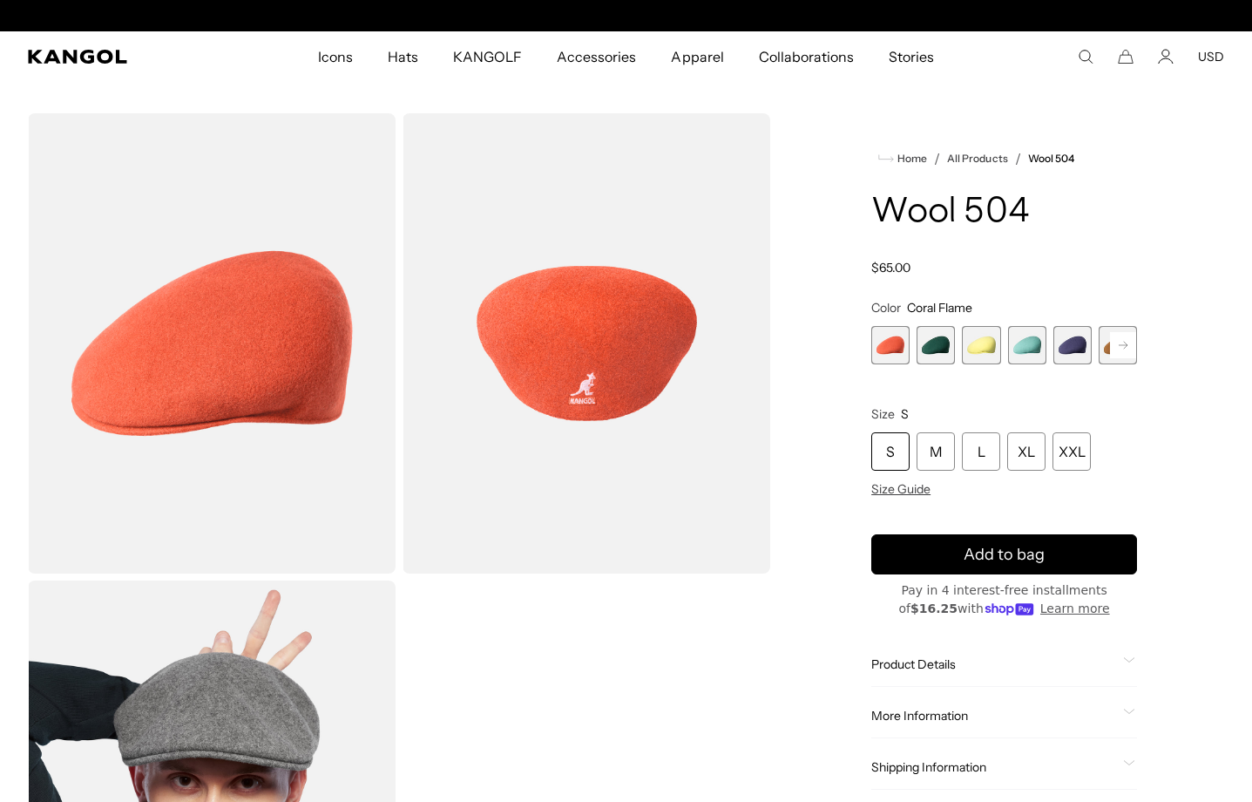
scroll to position [0, 359]
click at [1078, 343] on span "5 of 21" at bounding box center [1073, 345] width 38 height 38
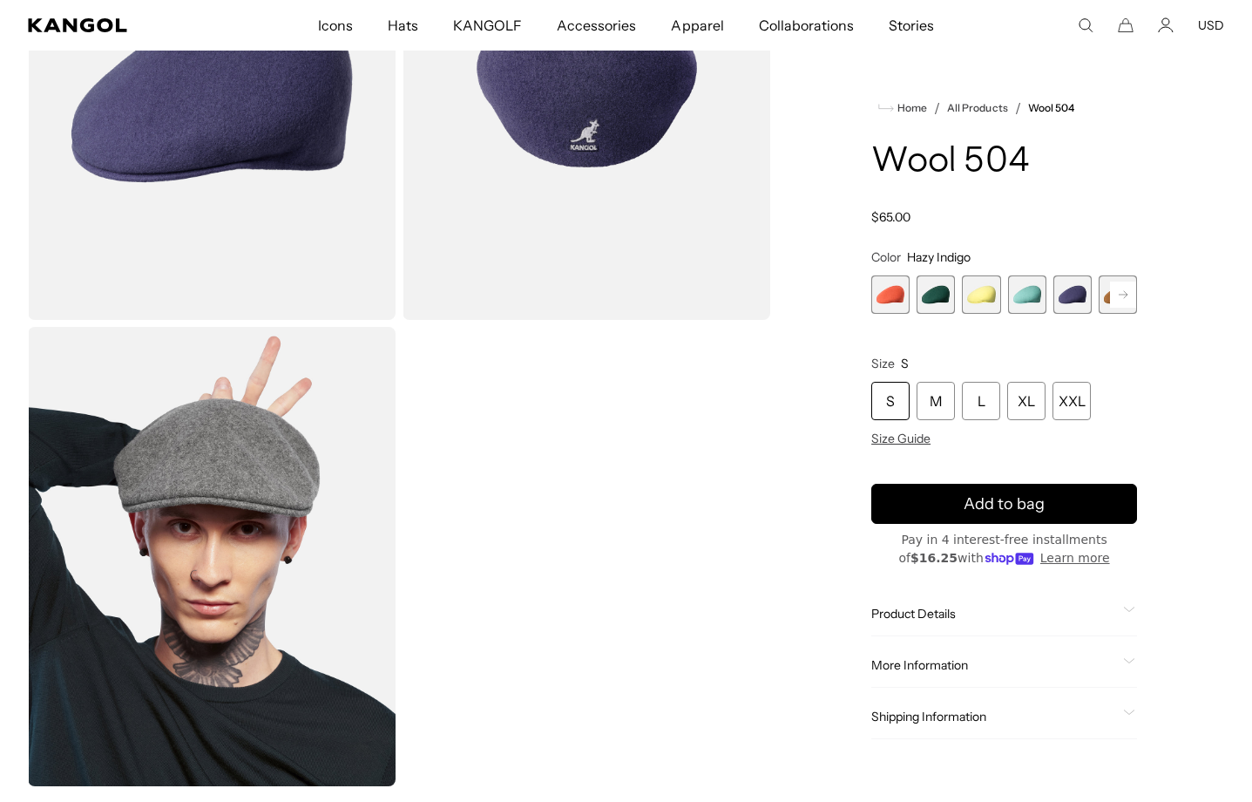
click at [1132, 294] on rect at bounding box center [1123, 295] width 26 height 26
click at [1122, 294] on rect at bounding box center [1123, 295] width 26 height 26
click at [1123, 294] on rect at bounding box center [1123, 295] width 26 height 26
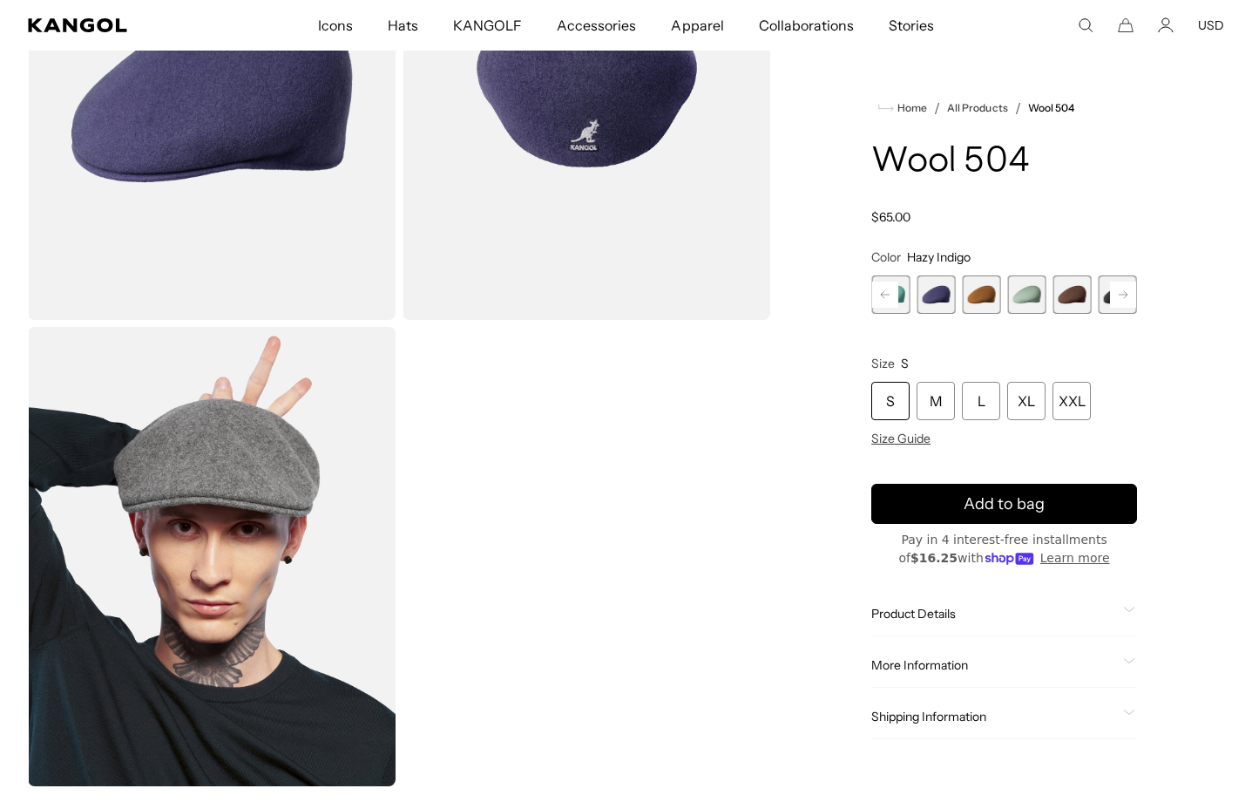
click at [1077, 296] on span "8 of 21" at bounding box center [1073, 294] width 38 height 38
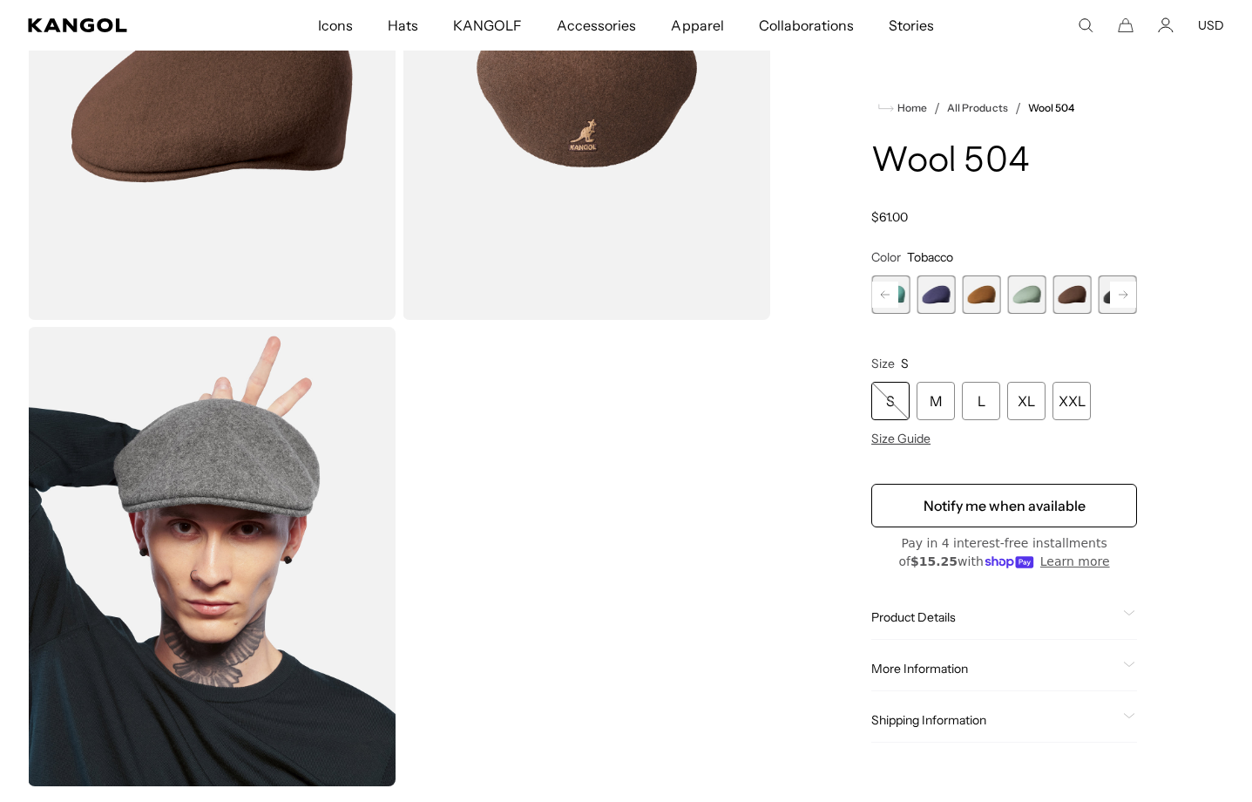
scroll to position [0, 359]
click at [1116, 292] on rect at bounding box center [1123, 295] width 26 height 26
click at [1073, 296] on span "9 of 21" at bounding box center [1073, 294] width 38 height 38
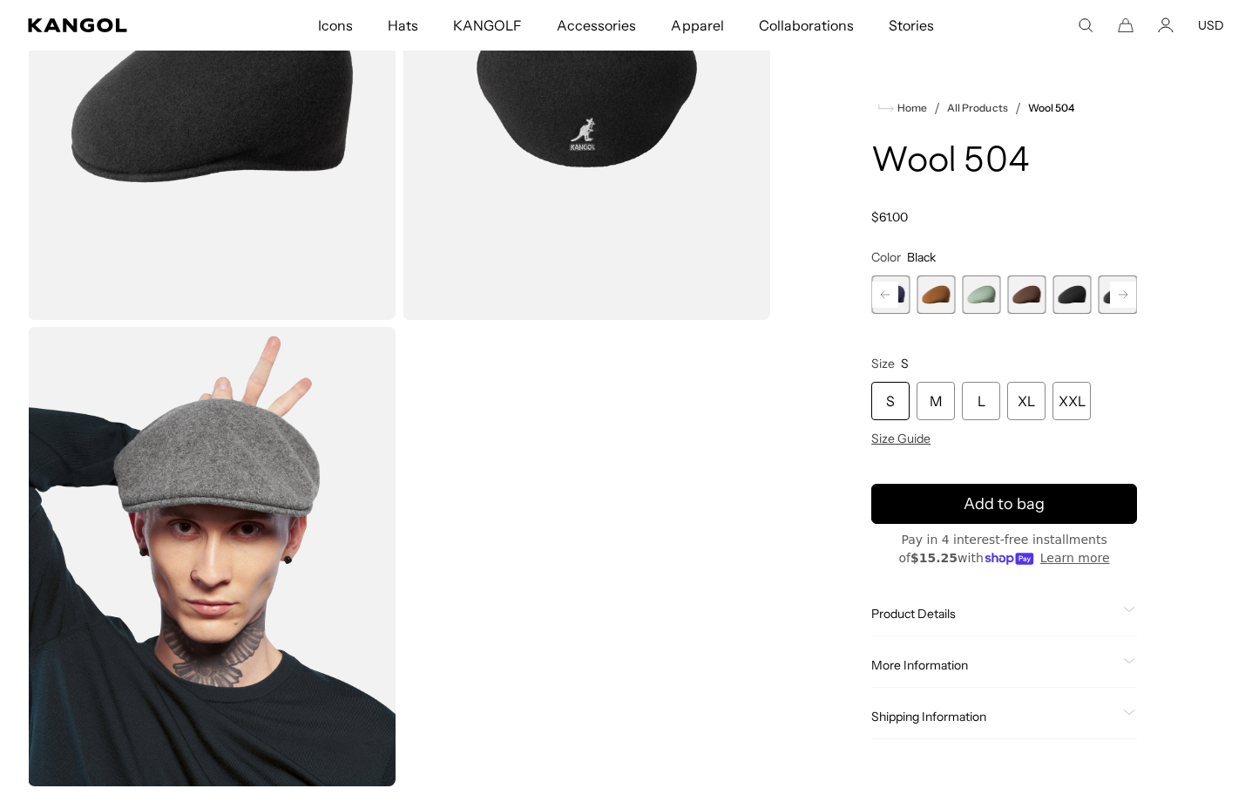
click at [1119, 295] on rect at bounding box center [1123, 295] width 26 height 26
click at [1083, 295] on span "10 of 21" at bounding box center [1073, 294] width 38 height 38
